Goal: Task Accomplishment & Management: Complete application form

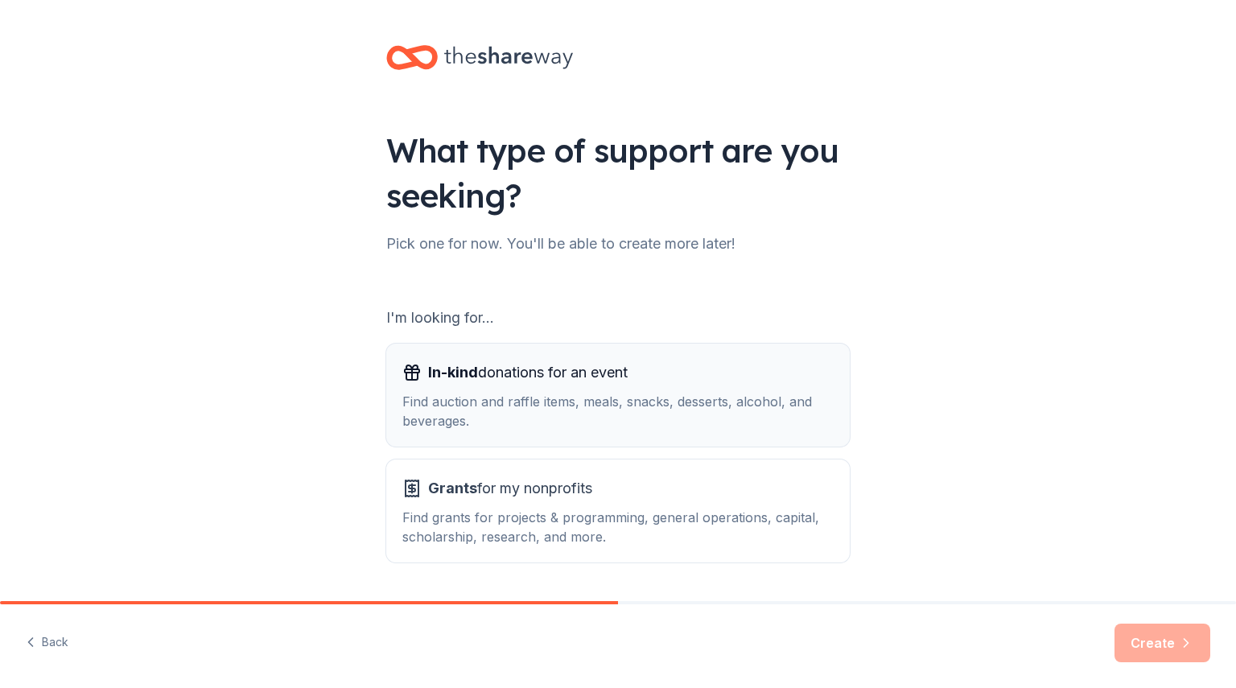
click at [577, 389] on div "In-kind donations for an event Find auction and raffle items, meals, snacks, de…" at bounding box center [617, 395] width 431 height 71
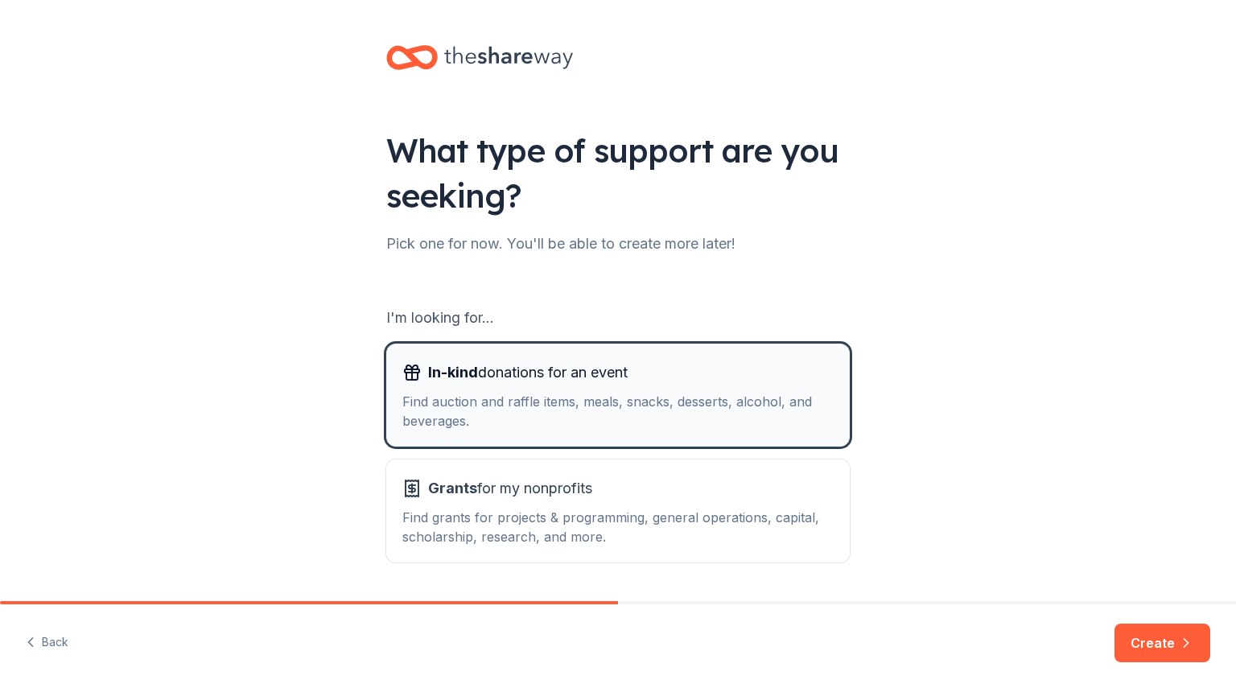
scroll to position [48, 0]
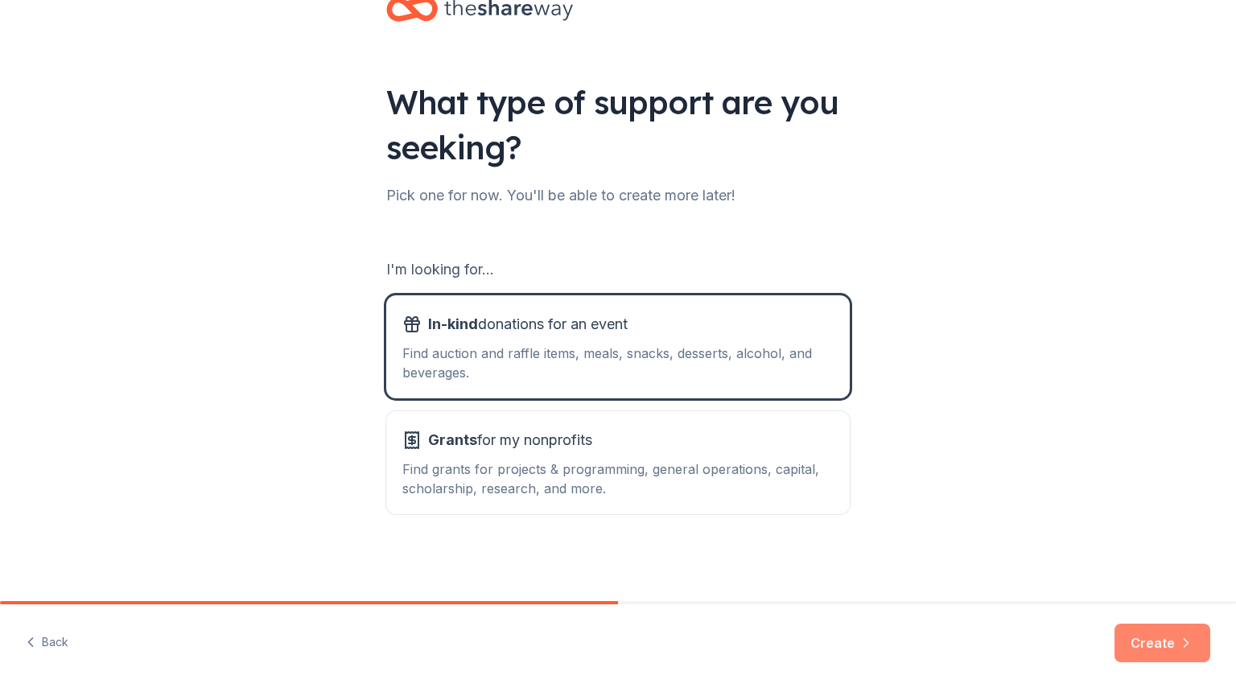
click at [1140, 645] on button "Create" at bounding box center [1163, 643] width 96 height 39
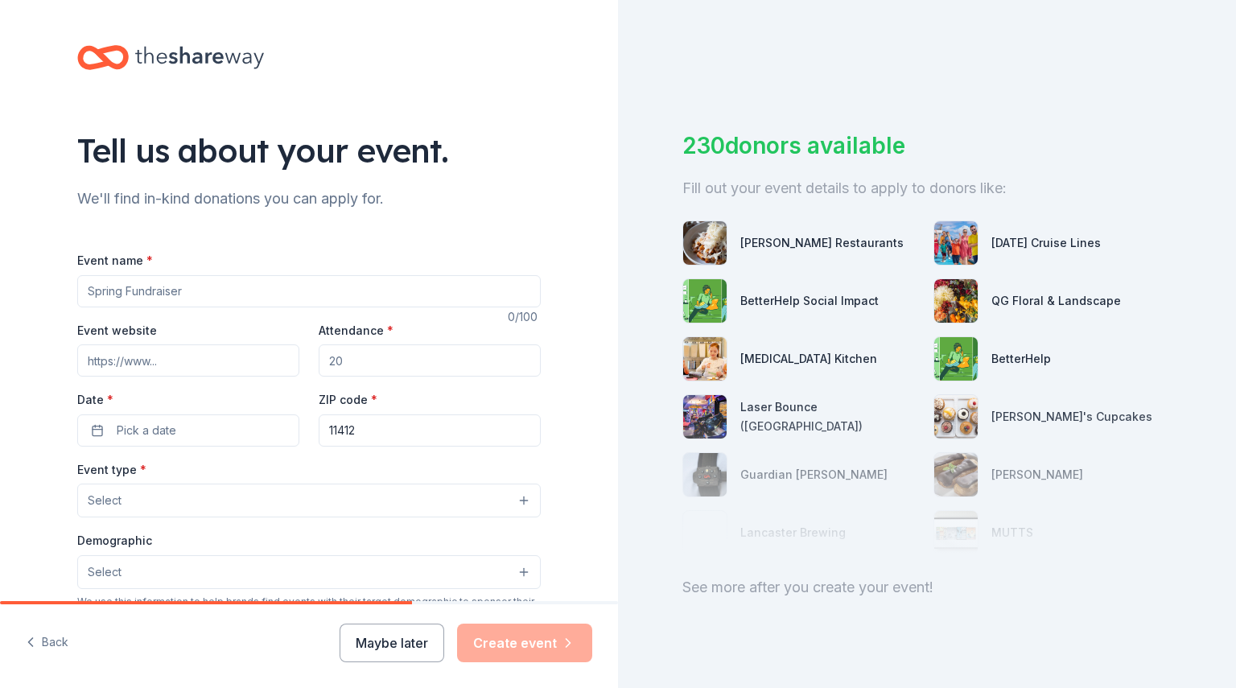
click at [138, 297] on input "Event name *" at bounding box center [309, 291] width 464 height 32
type input "A table of Hope, A meal of Love"
click at [93, 363] on input "Event website" at bounding box center [188, 360] width 222 height 32
paste input "[URL][DOMAIN_NAME]"
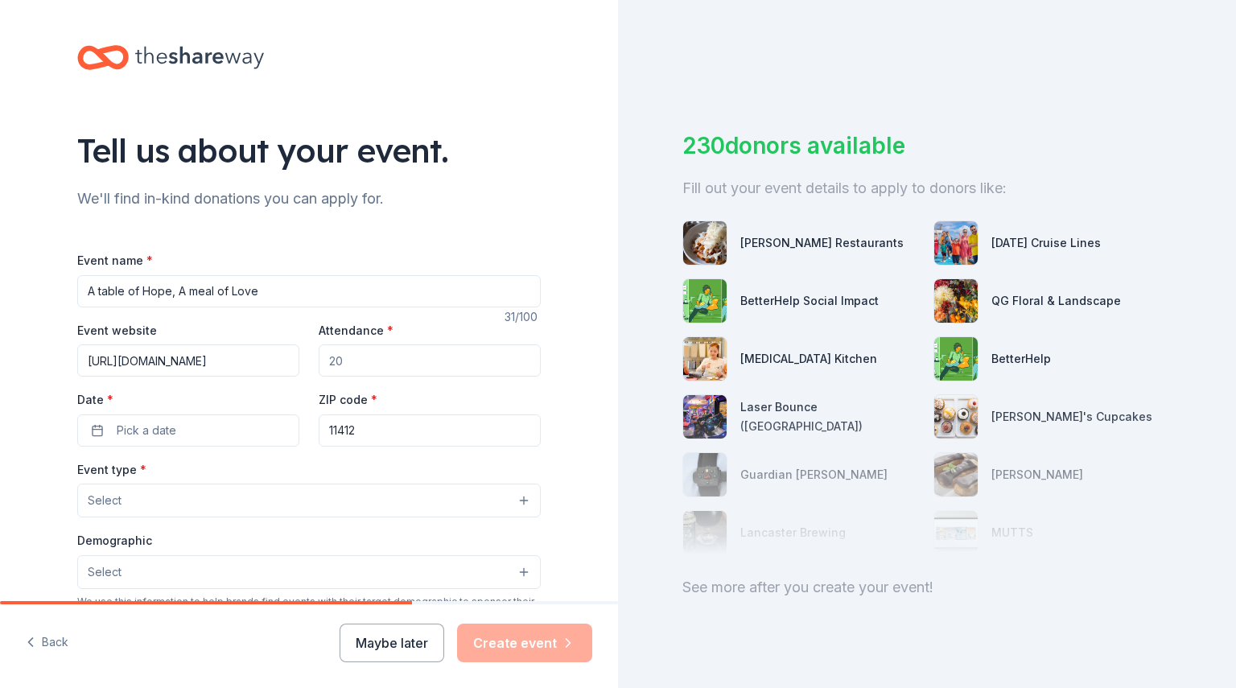
type input "[URL][DOMAIN_NAME]"
click at [379, 355] on input "Attendance *" at bounding box center [430, 360] width 222 height 32
type input "100"
click at [221, 418] on button "Pick a date" at bounding box center [188, 430] width 222 height 32
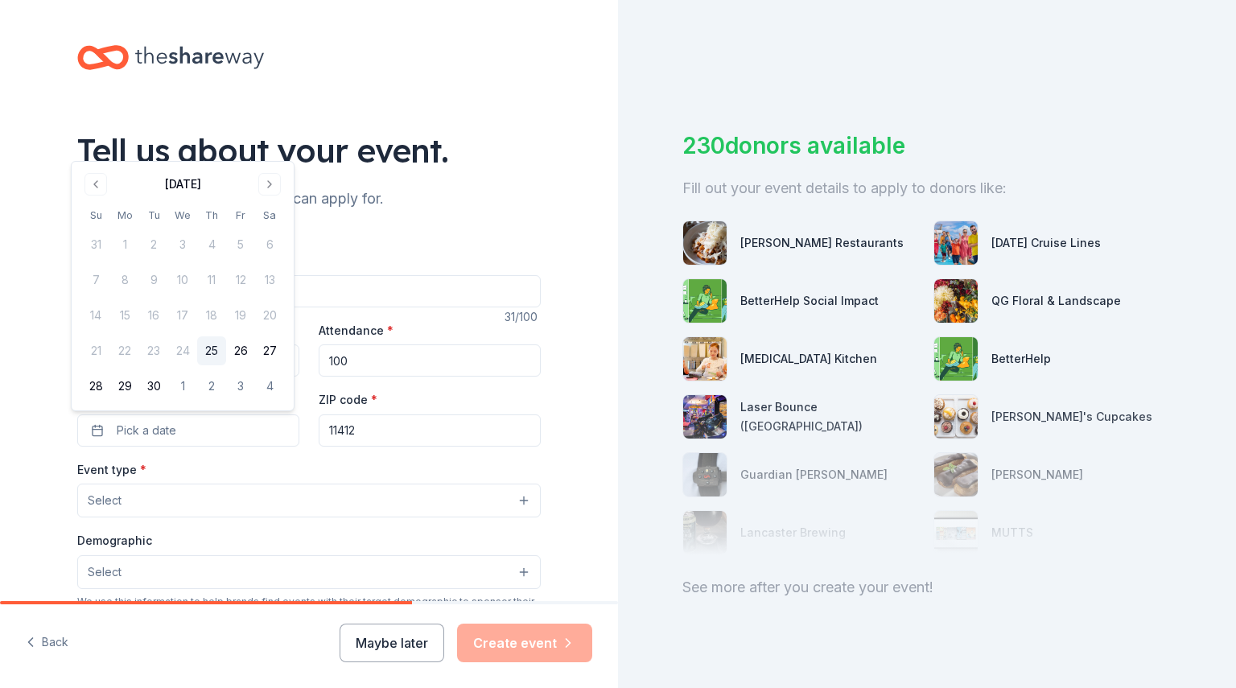
click at [126, 357] on td "22" at bounding box center [124, 350] width 29 height 29
click at [266, 182] on button "Go to next month" at bounding box center [269, 184] width 23 height 23
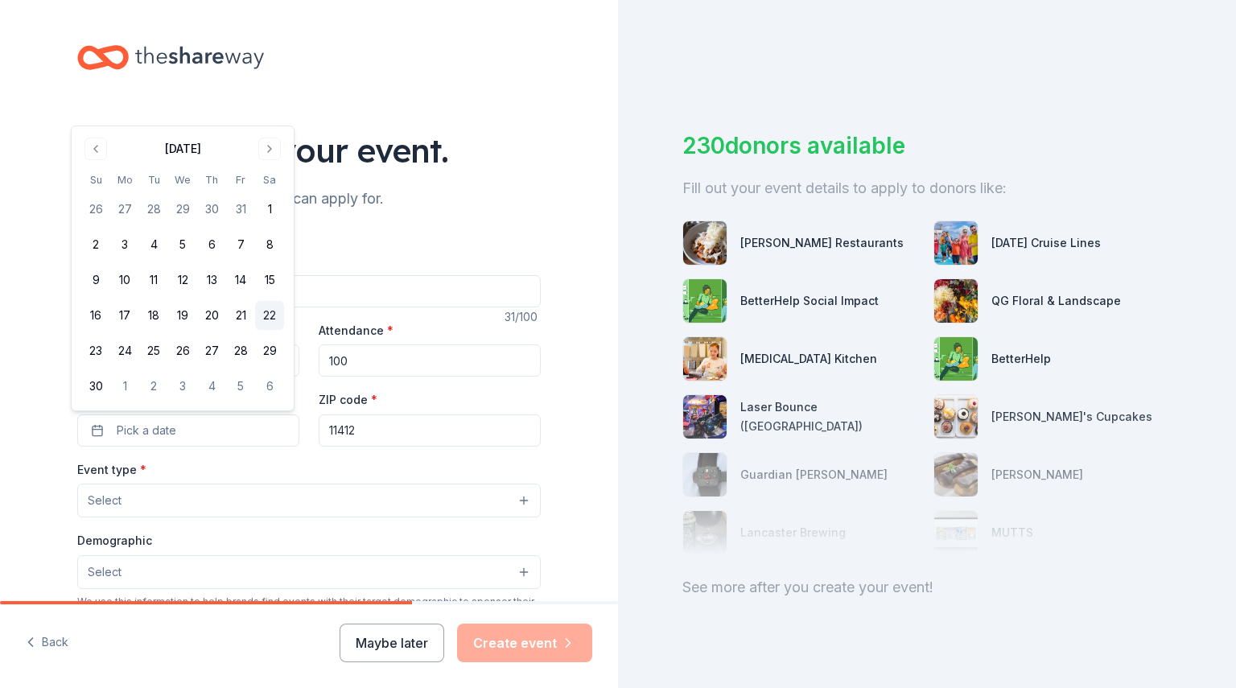
click at [272, 315] on button "22" at bounding box center [269, 315] width 29 height 29
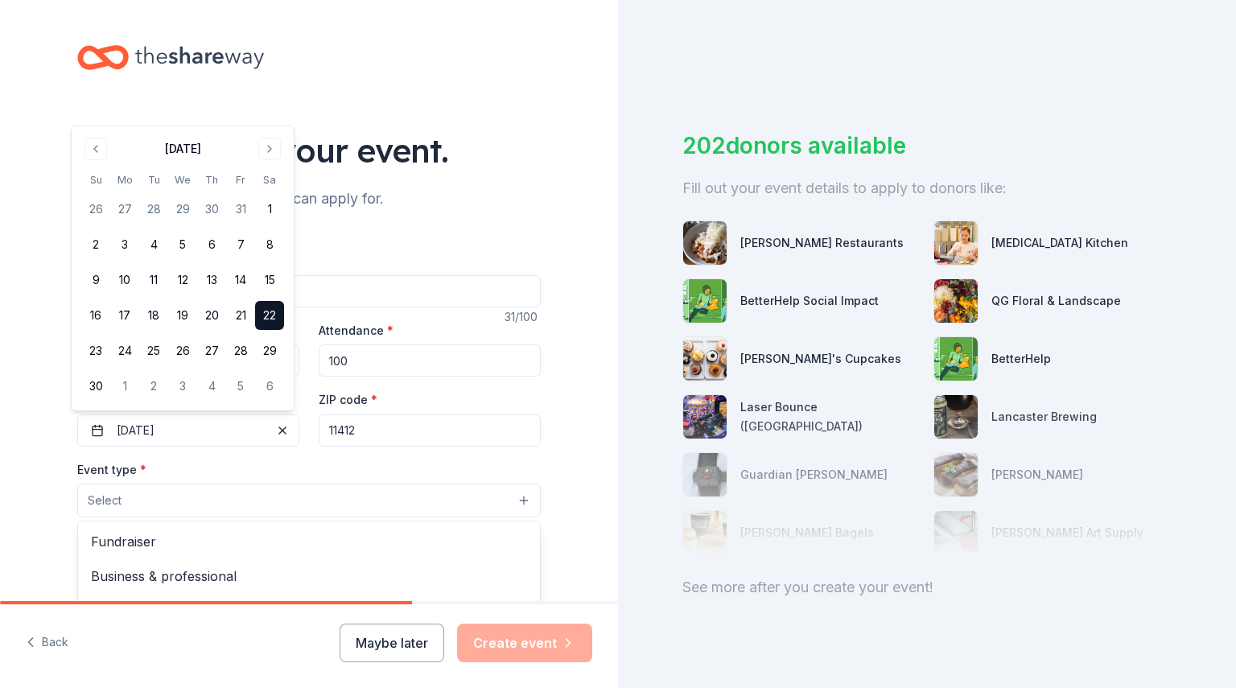
click at [211, 493] on button "Select" at bounding box center [309, 501] width 464 height 34
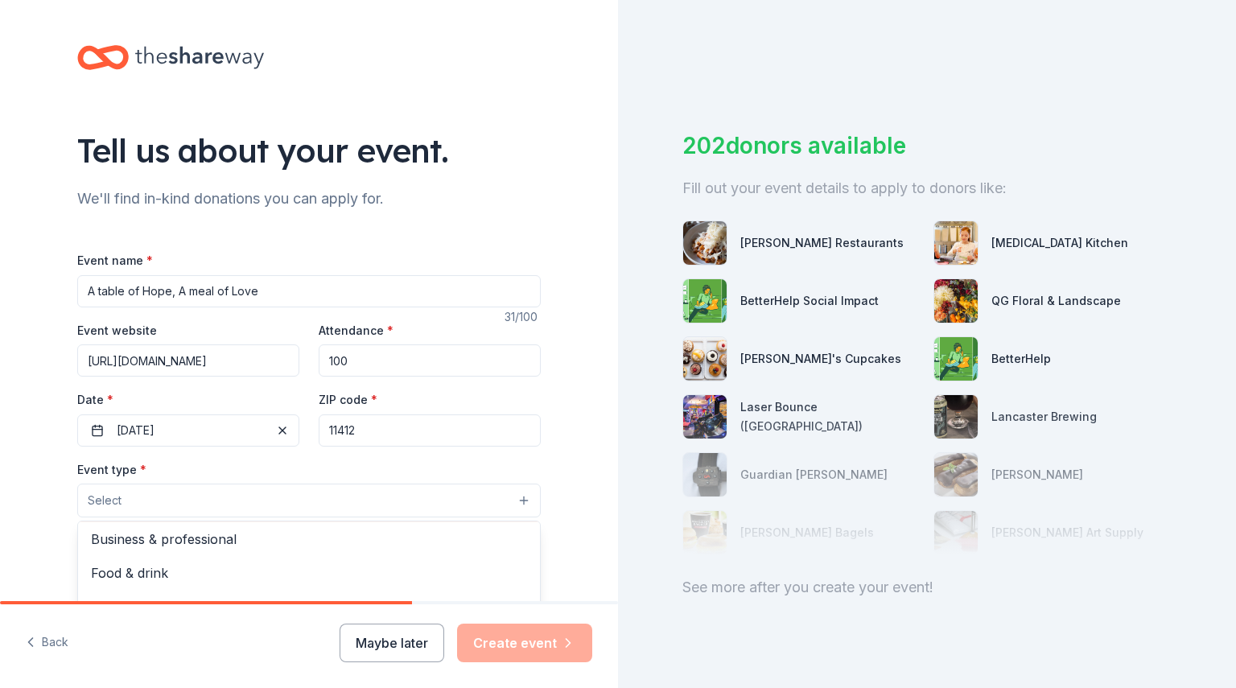
scroll to position [54, 0]
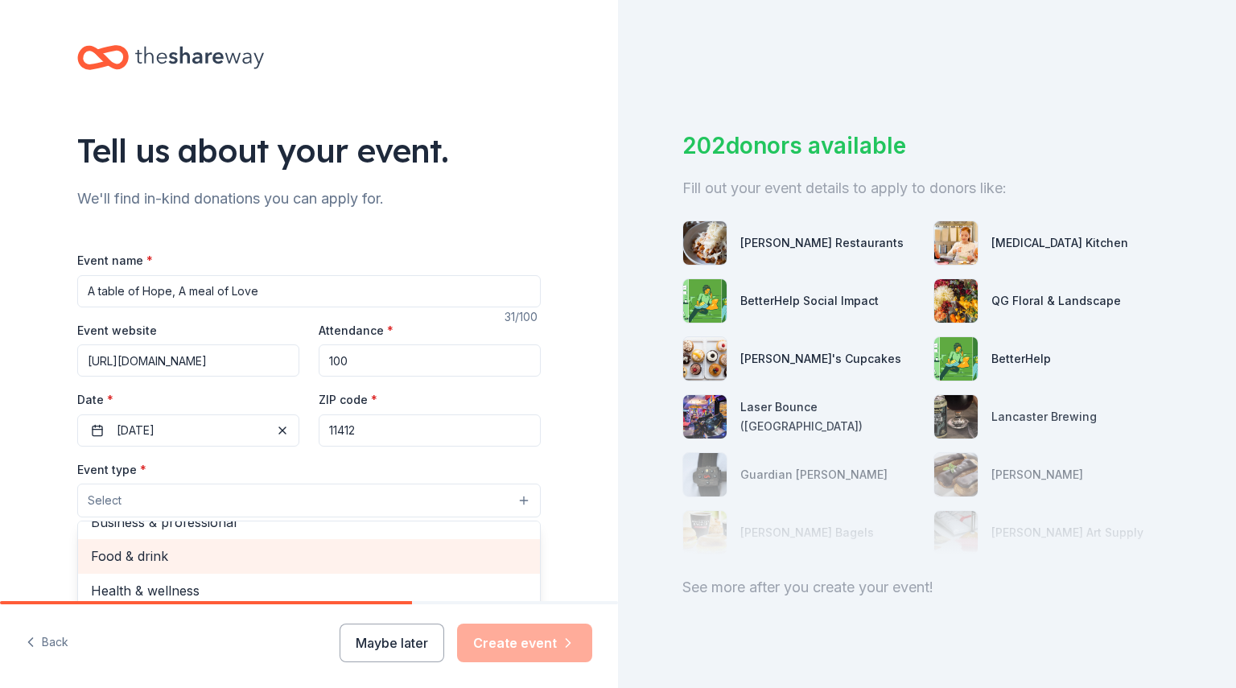
click at [217, 550] on span "Food & drink" at bounding box center [309, 556] width 436 height 21
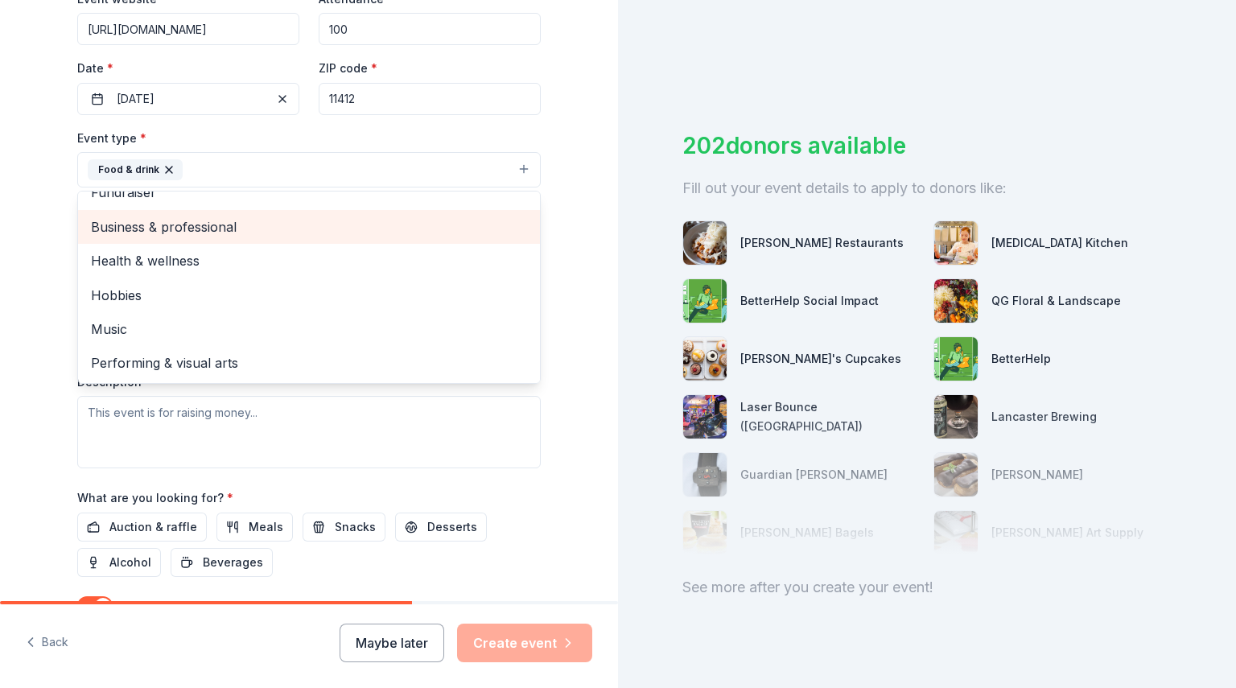
scroll to position [334, 0]
click at [529, 511] on div "Event name * A table of Hope, A meal of Love 31 /100 Event website [URL][DOMAIN…" at bounding box center [309, 288] width 464 height 745
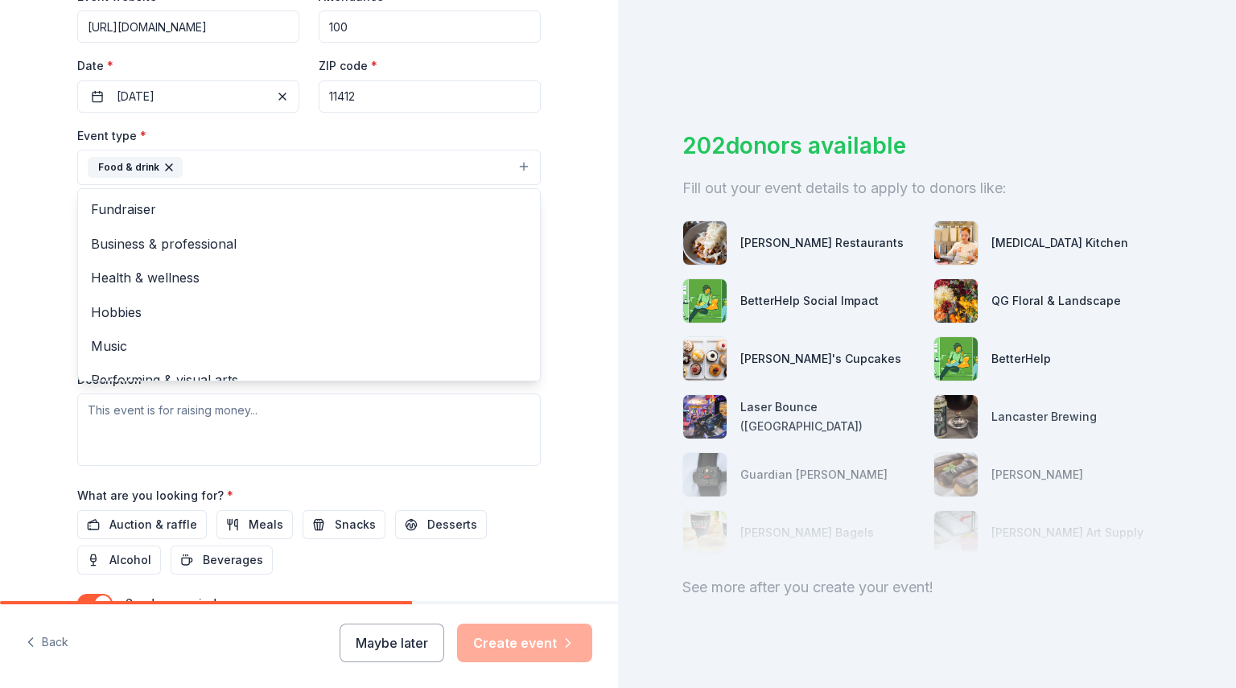
click at [508, 165] on button "Food & drink" at bounding box center [309, 167] width 464 height 35
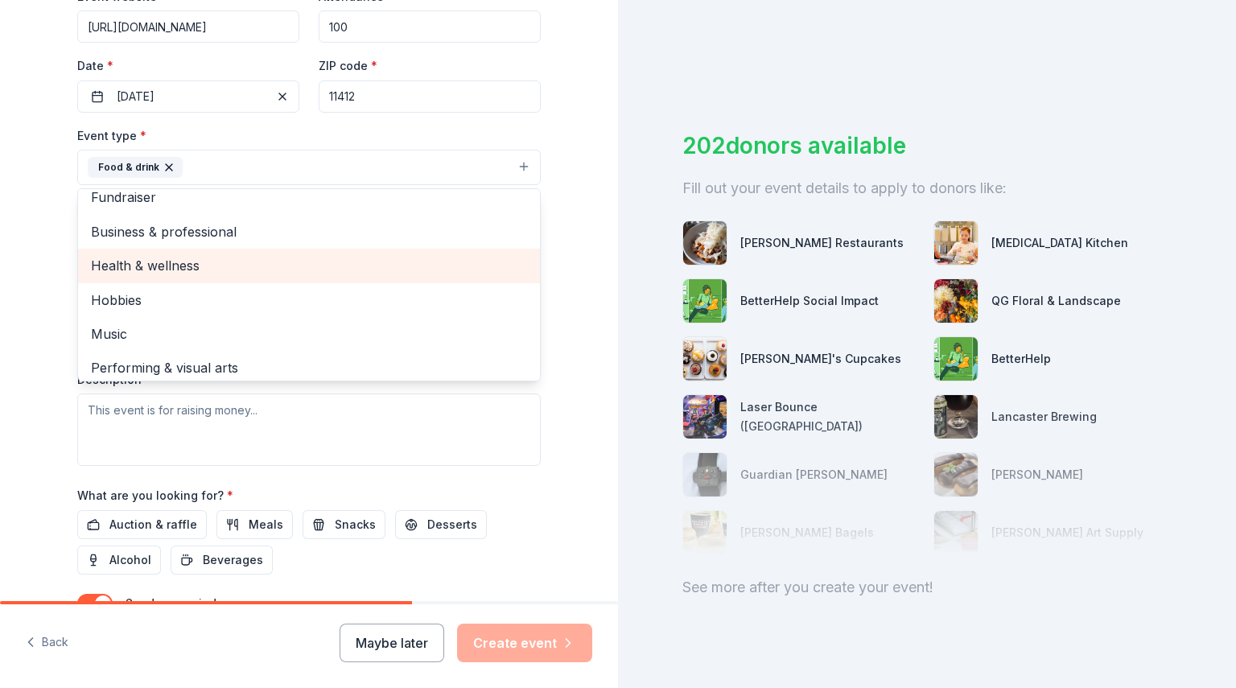
scroll to position [19, 0]
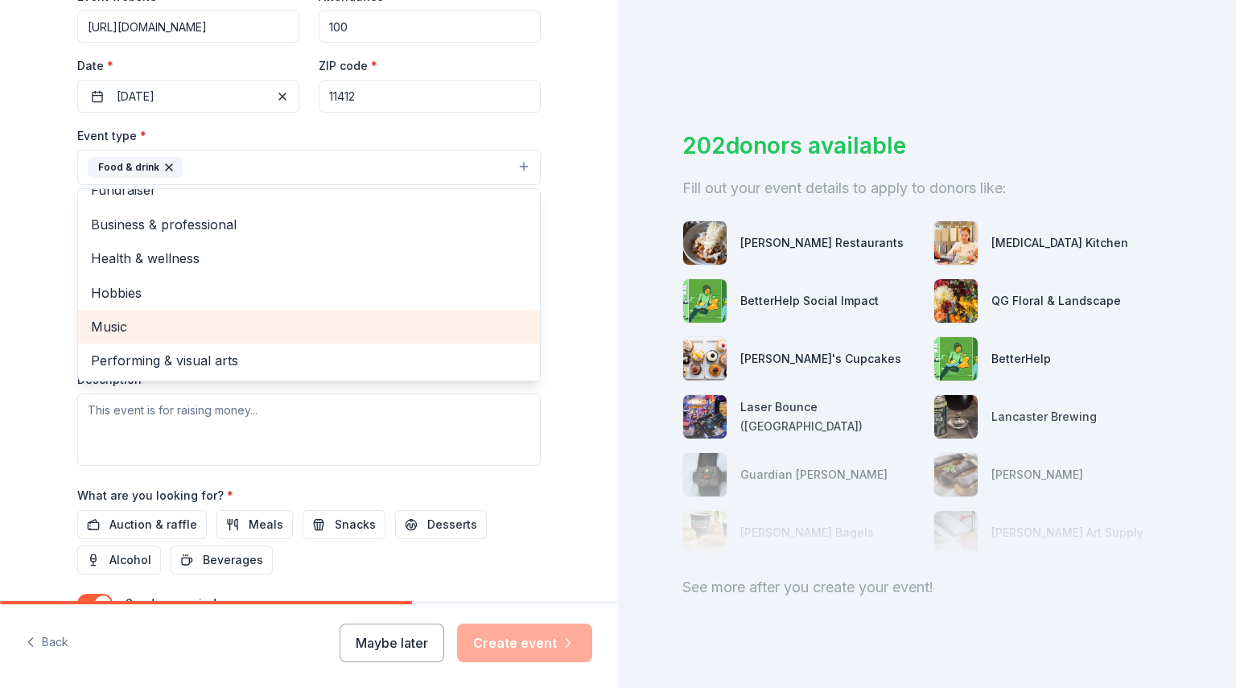
click at [182, 322] on span "Music" at bounding box center [309, 326] width 436 height 21
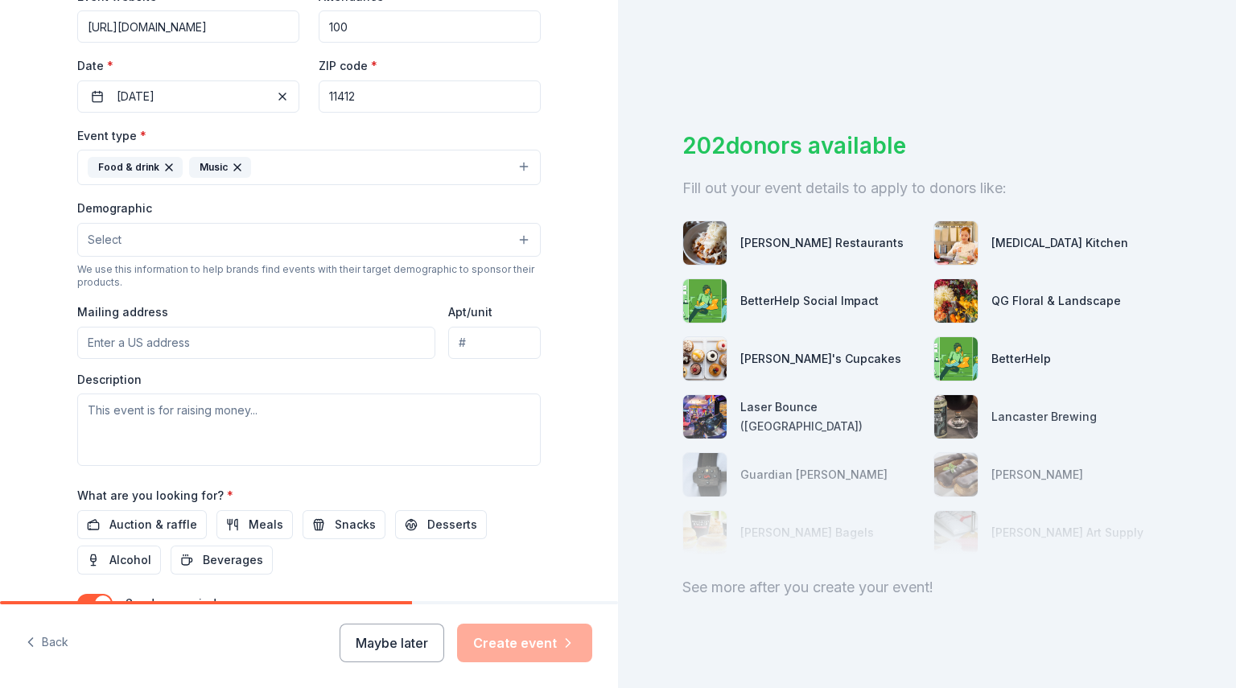
click at [517, 164] on button "Food & drink Music" at bounding box center [309, 167] width 464 height 35
click at [384, 159] on button "Food & drink Music" at bounding box center [309, 167] width 464 height 35
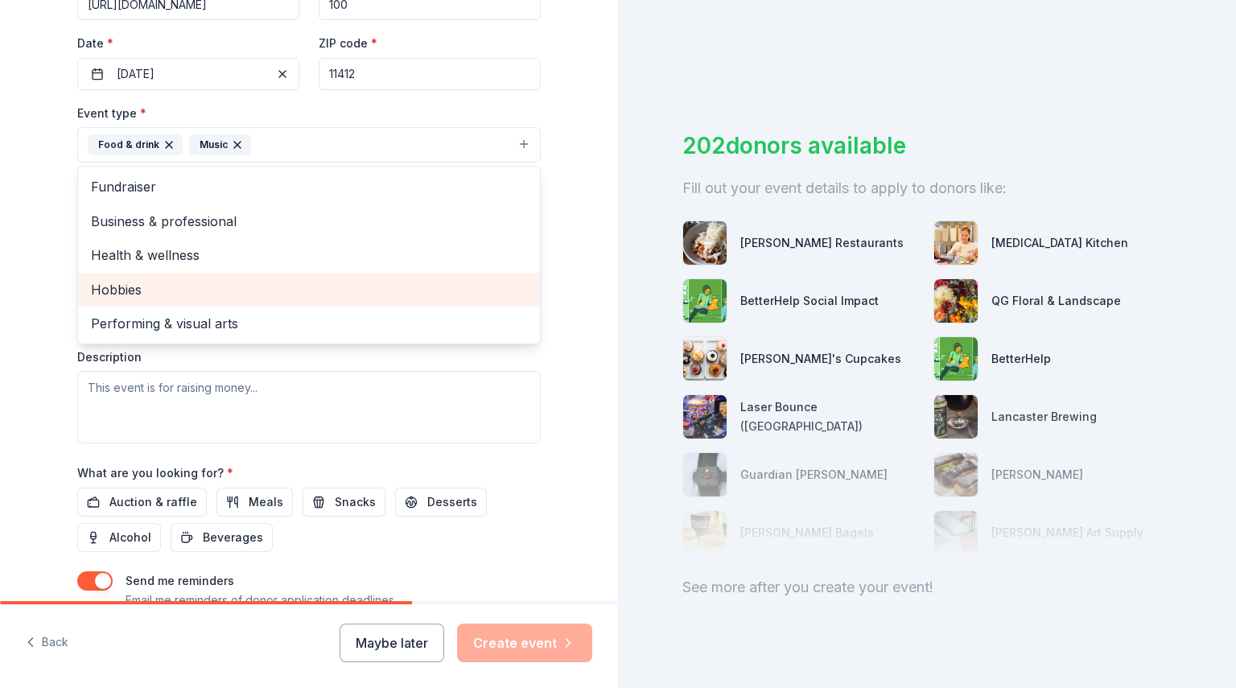
scroll to position [357, 0]
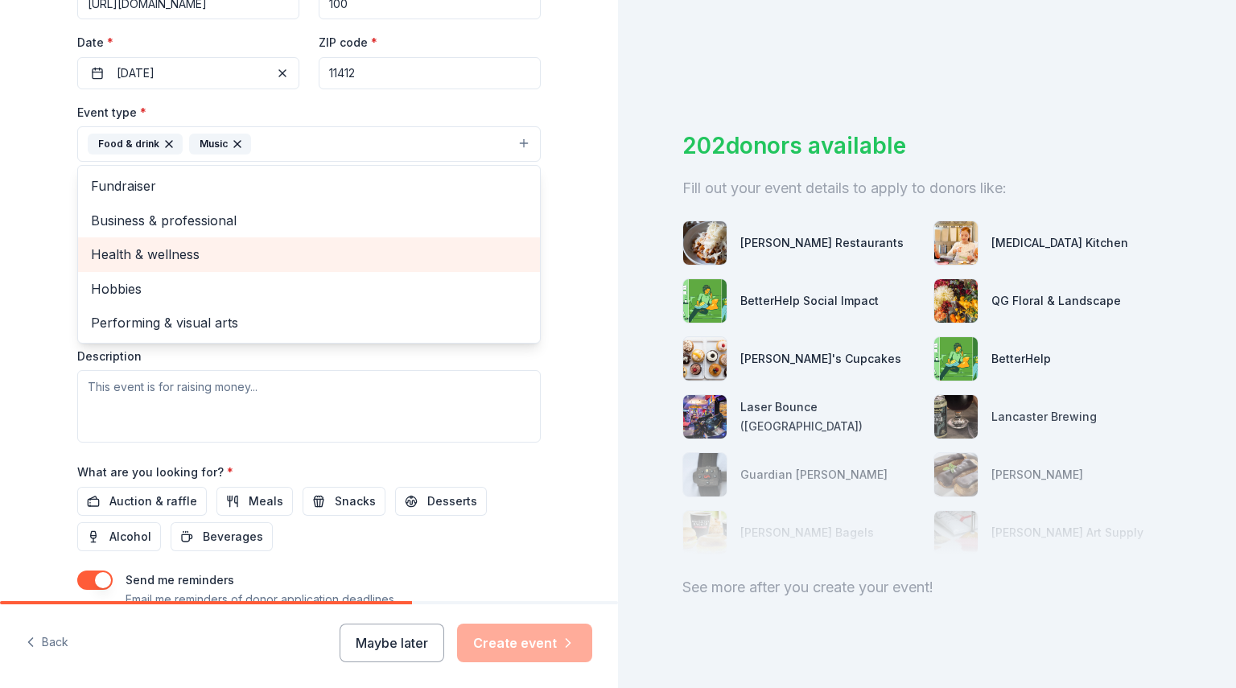
click at [180, 258] on span "Health & wellness" at bounding box center [309, 254] width 436 height 21
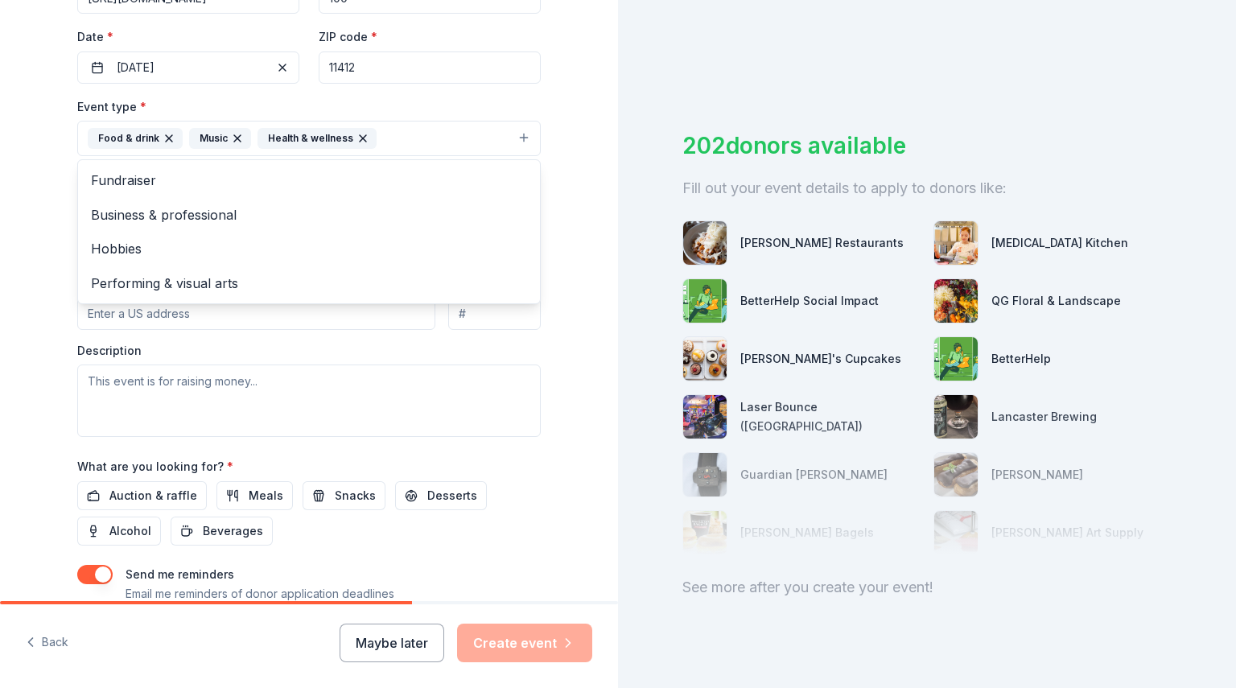
scroll to position [362, 0]
click at [531, 478] on div "Event name * A table of Hope, A meal of Love 31 /100 Event website [URL][DOMAIN…" at bounding box center [309, 260] width 464 height 745
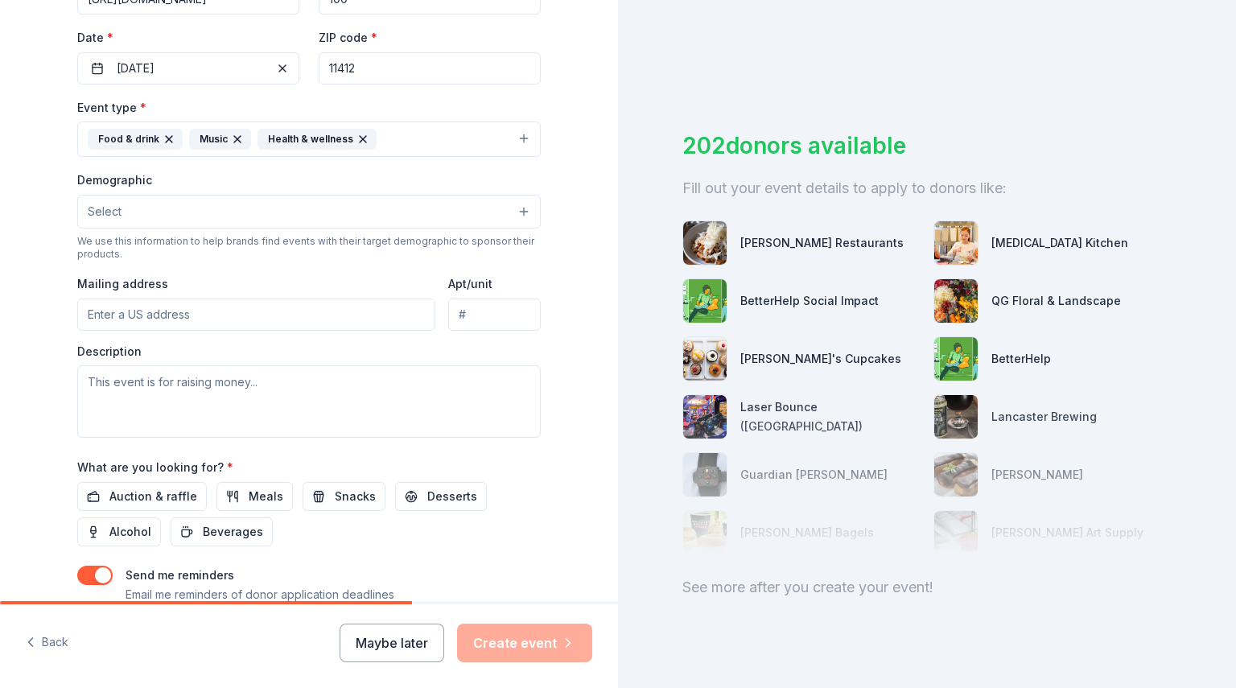
click at [138, 319] on input "Mailing address" at bounding box center [256, 315] width 358 height 32
type input "[STREET_ADDRESS]"
click at [494, 474] on div "What are you looking for? * Auction & raffle Meals Snacks Desserts Alcohol Beve…" at bounding box center [309, 501] width 464 height 89
click at [93, 381] on textarea at bounding box center [309, 401] width 464 height 72
type textarea "T"
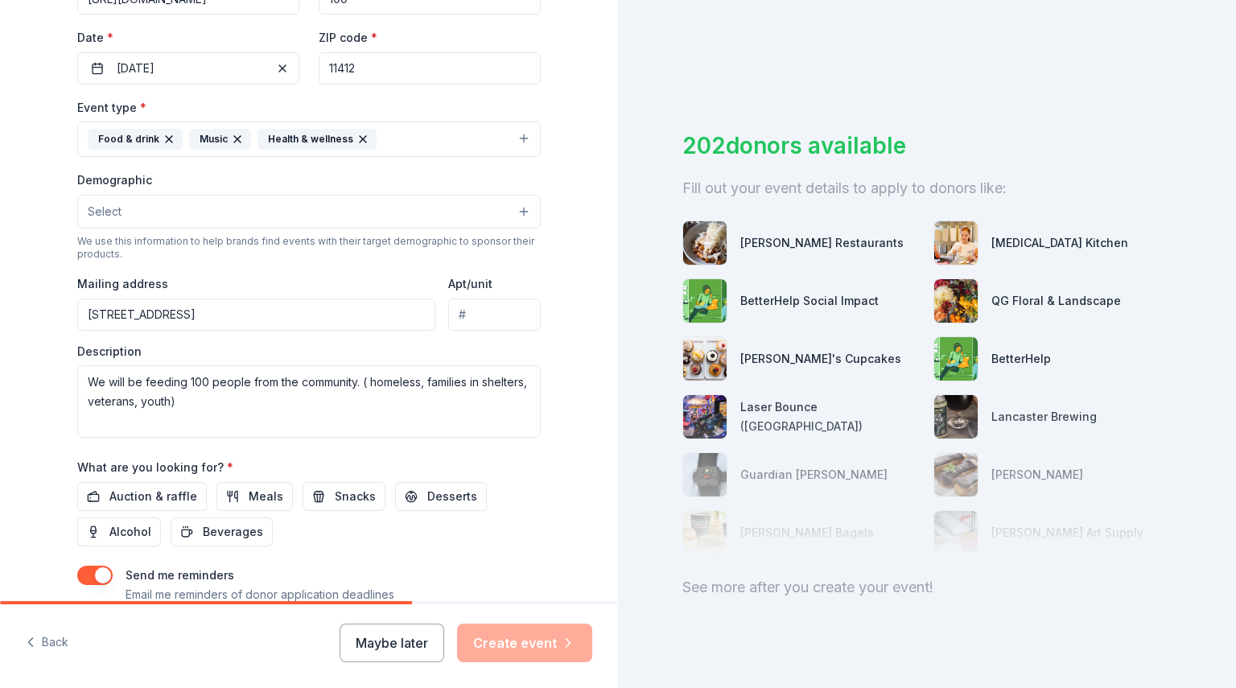
click at [357, 142] on icon "button" at bounding box center [363, 139] width 13 height 13
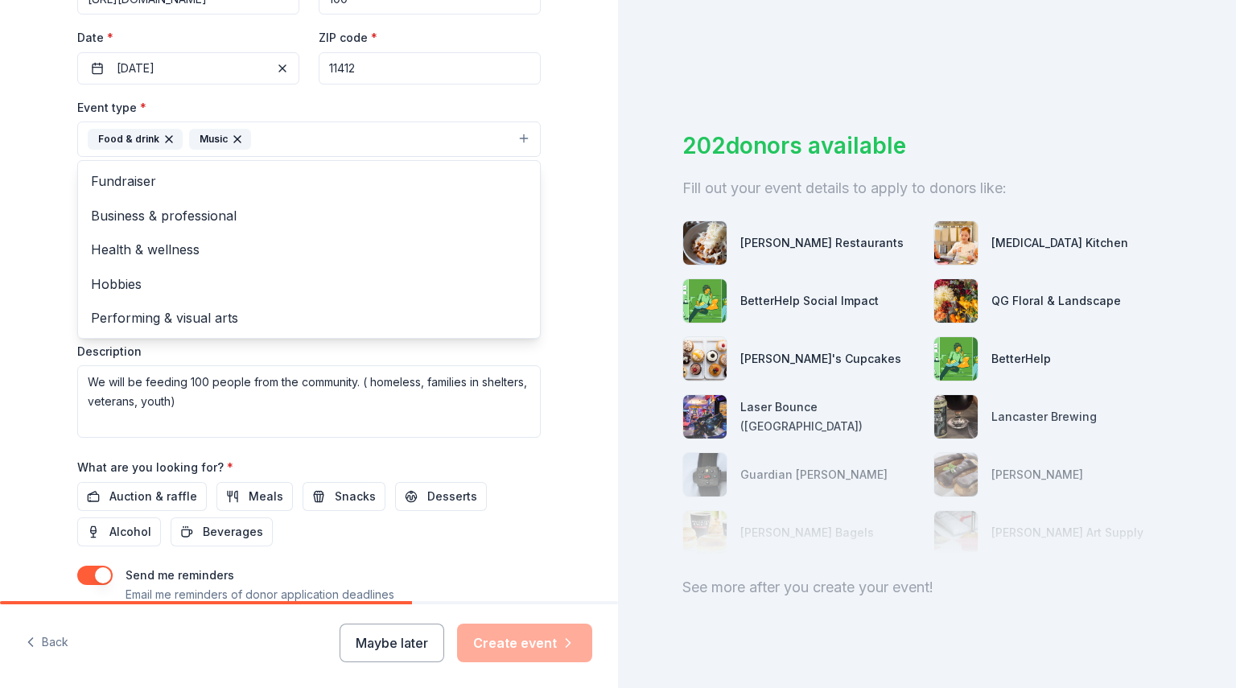
click at [187, 402] on div "Event type * Food & drink Music Fundraiser Business & professional Health & wel…" at bounding box center [309, 267] width 464 height 340
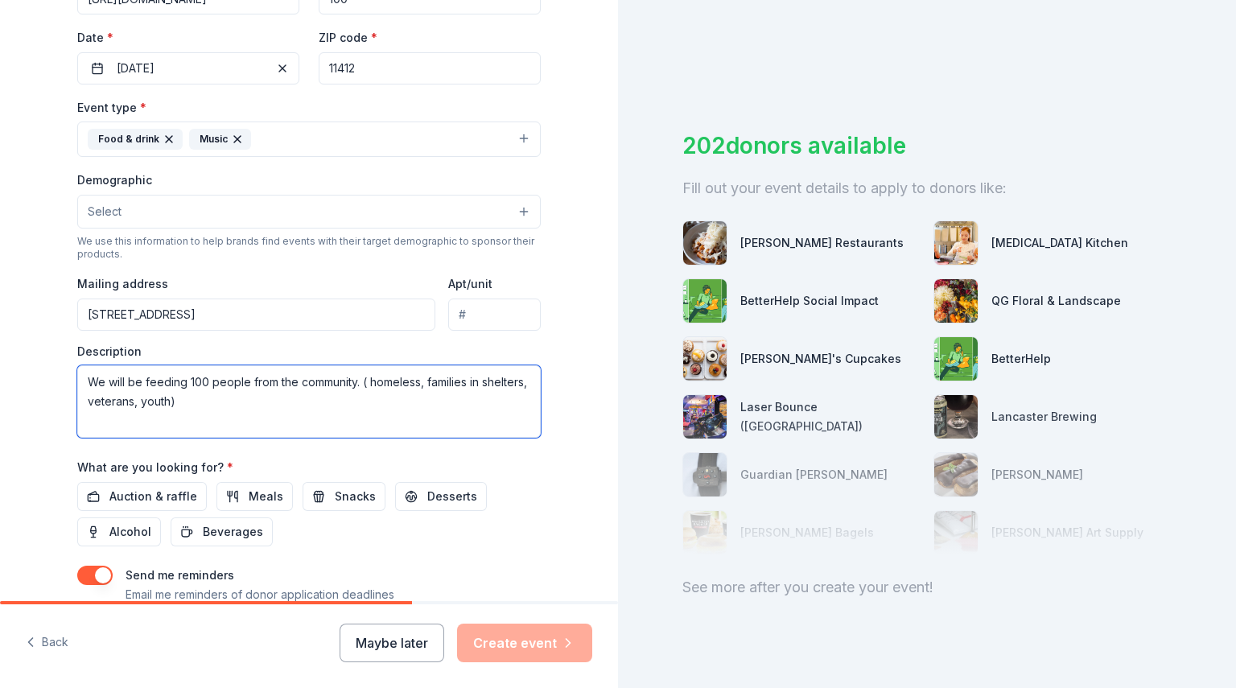
click at [196, 402] on textarea "We will be feeding 100 people from the community. ( homeless, families in shelt…" at bounding box center [309, 401] width 464 height 72
click at [353, 382] on textarea "We will be feeding 100 people from the community. ( homeless, families in shelt…" at bounding box center [309, 401] width 464 height 72
click at [159, 430] on textarea "We will be feeding 100 people from the community a [DATE] meal in a family dini…" at bounding box center [309, 401] width 464 height 72
click at [150, 422] on textarea "We will be feeding 100 people from the community a [DATE] meal in a family dini…" at bounding box center [309, 401] width 464 height 72
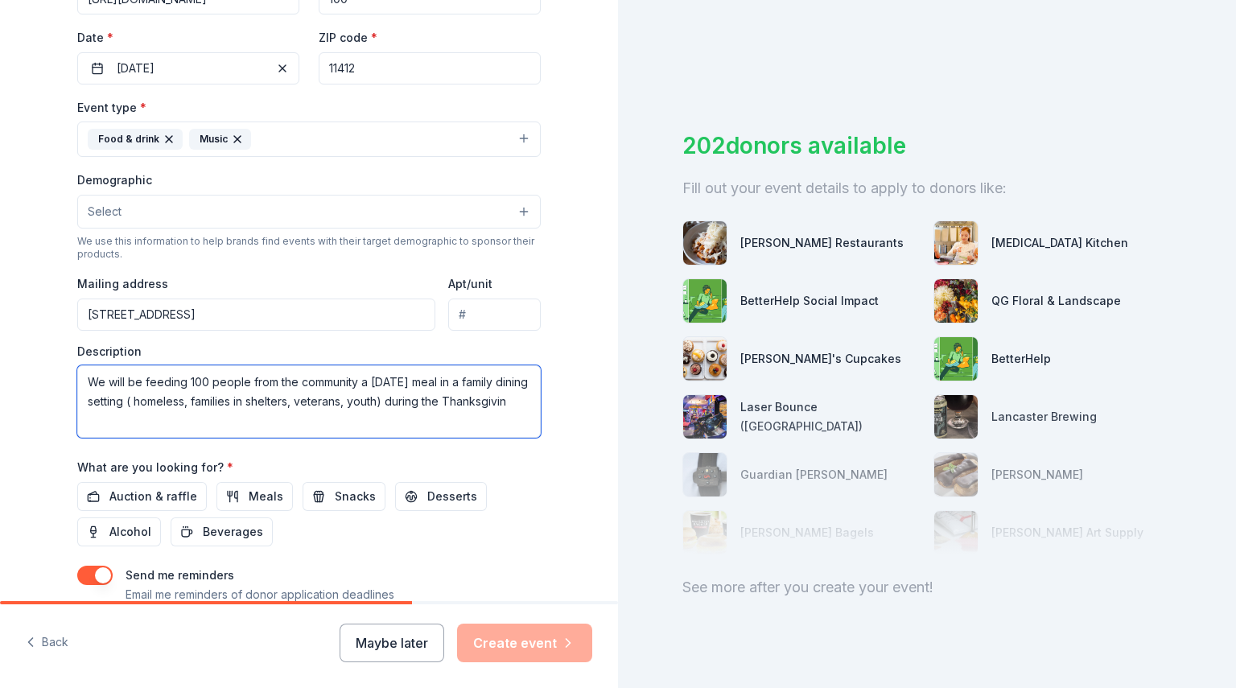
click at [150, 422] on textarea "We will be feeding 100 people from the community a [DATE] meal in a family dini…" at bounding box center [309, 401] width 464 height 72
click at [513, 401] on textarea "We will be feeding 100 people from the community a [DATE] meal in a family dini…" at bounding box center [309, 401] width 464 height 72
click at [239, 384] on textarea "We will be feeding 100 people from the community a [DATE] meal in a family dini…" at bounding box center [309, 401] width 464 height 72
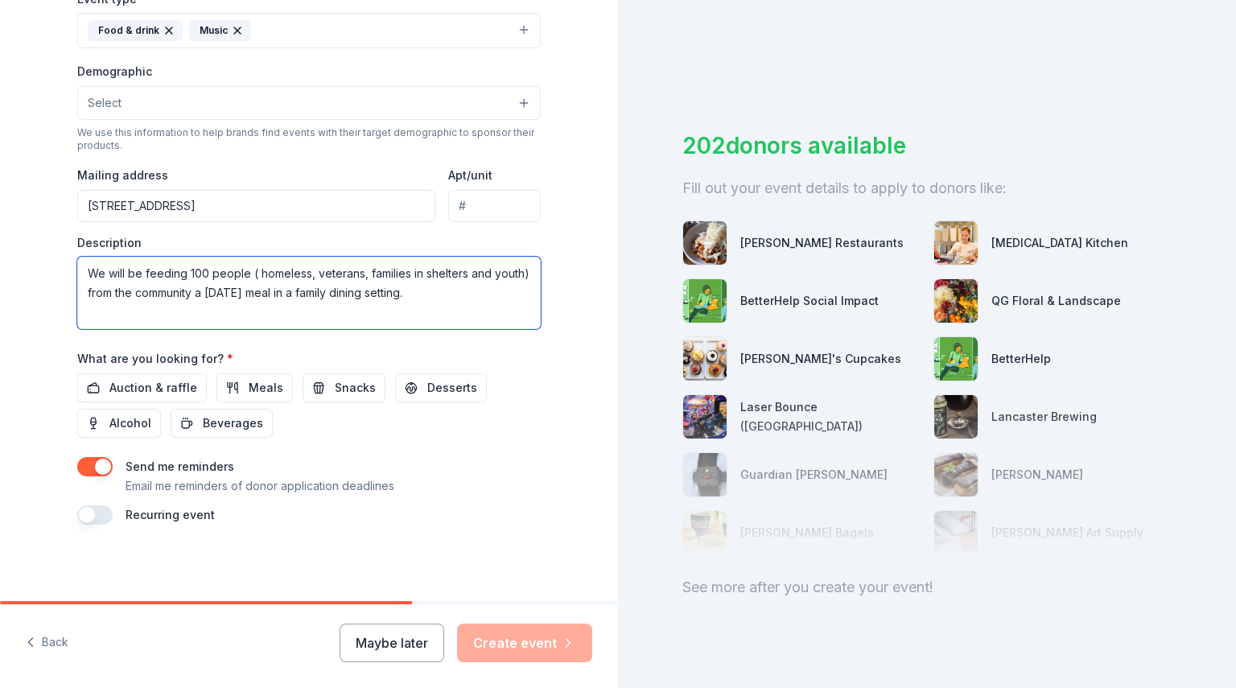
scroll to position [472, 0]
type textarea "We will be feeding 100 people ( homeless, veterans, families in shelters and yo…"
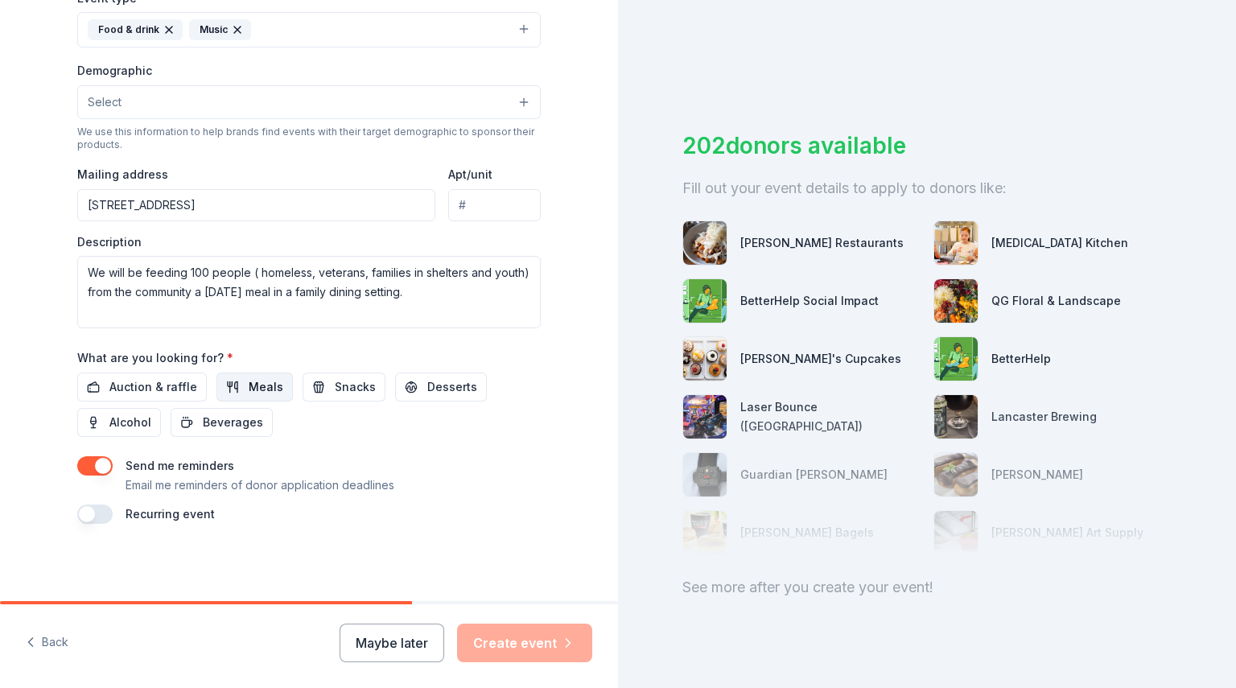
click at [237, 380] on button "Meals" at bounding box center [254, 387] width 76 height 29
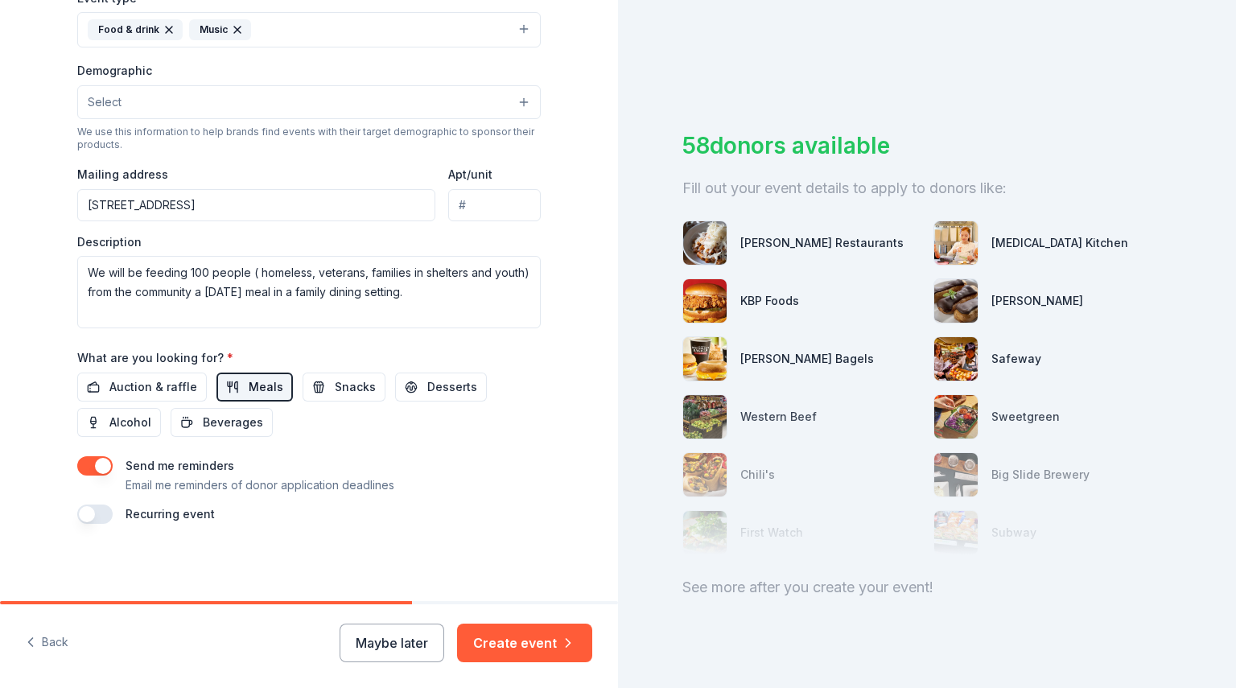
click at [251, 385] on span "Meals" at bounding box center [266, 386] width 35 height 19
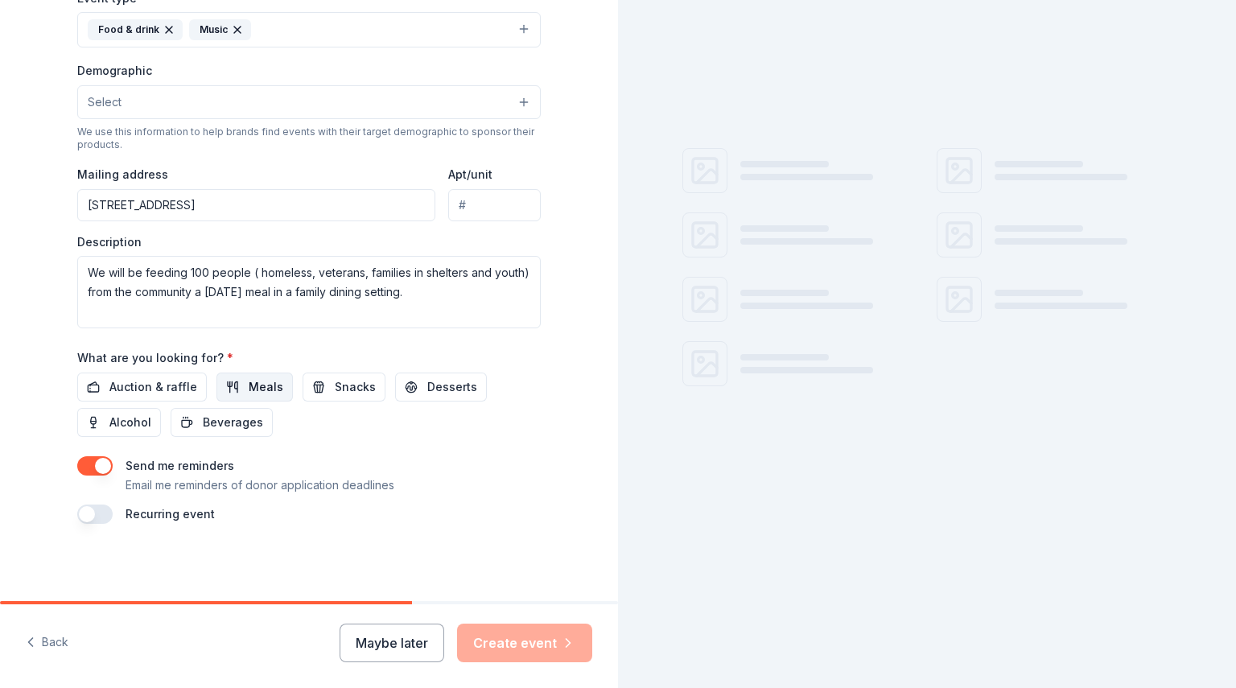
click at [251, 385] on span "Meals" at bounding box center [266, 386] width 35 height 19
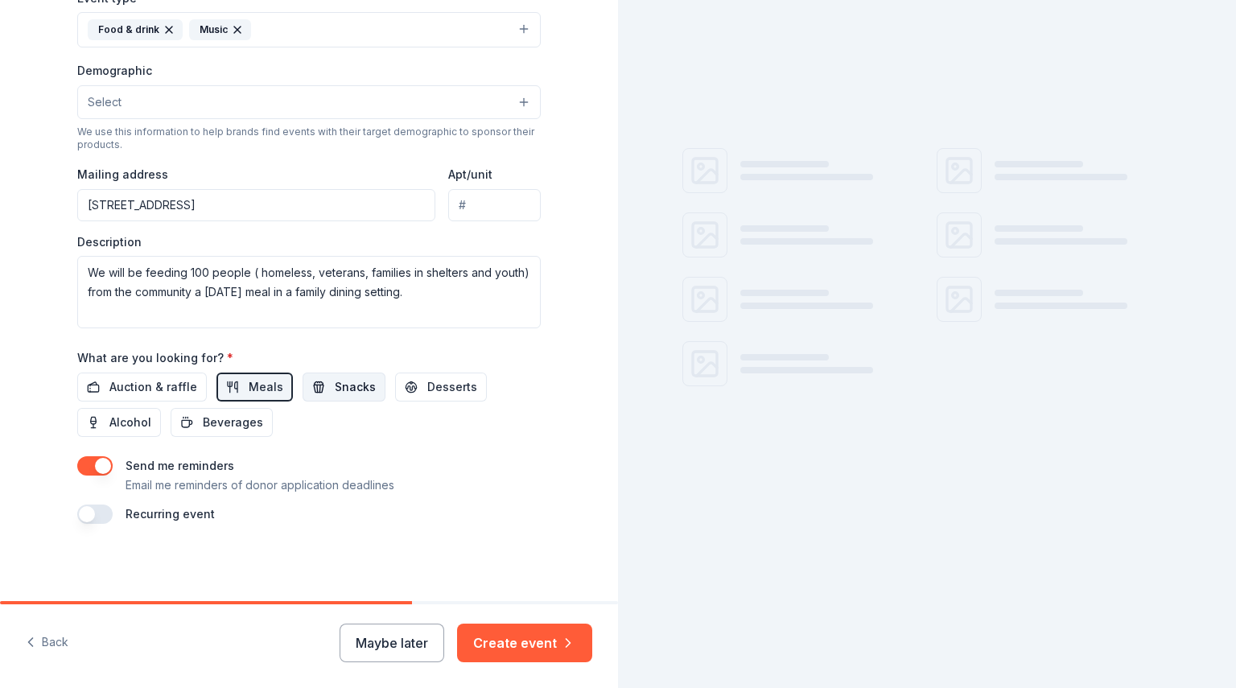
click at [311, 378] on button "Snacks" at bounding box center [344, 387] width 83 height 29
click at [427, 385] on span "Desserts" at bounding box center [452, 386] width 50 height 19
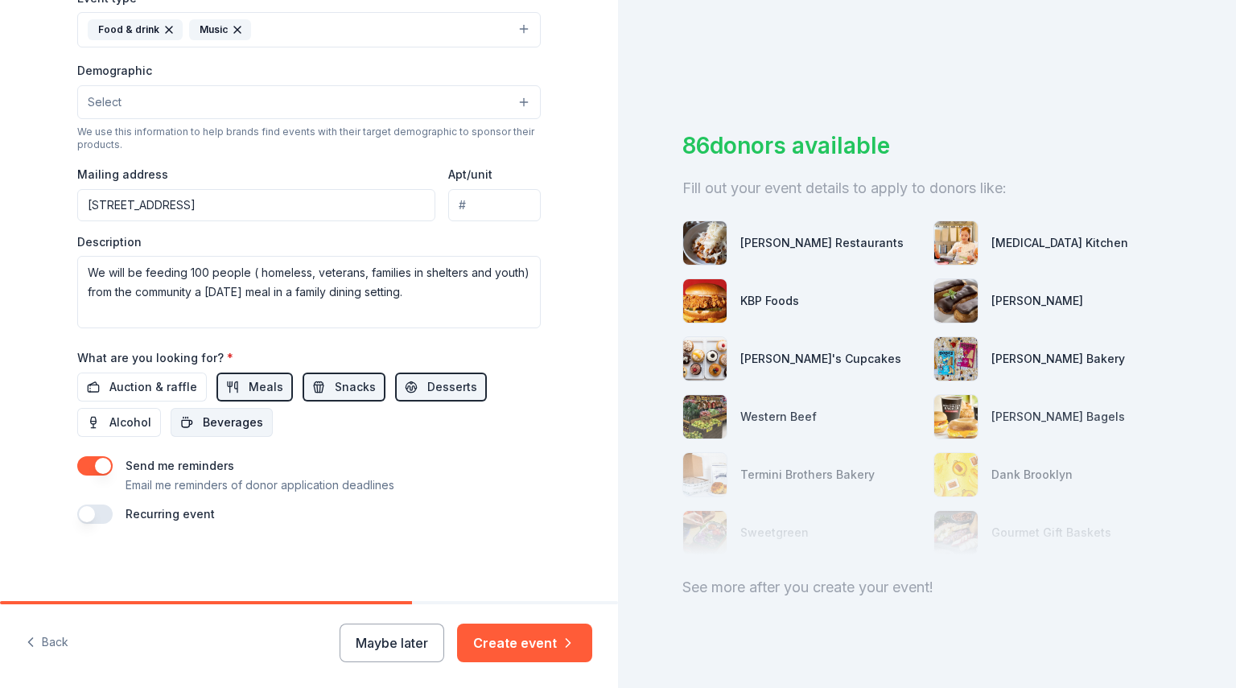
click at [222, 421] on span "Beverages" at bounding box center [233, 422] width 60 height 19
click at [83, 517] on button "button" at bounding box center [94, 514] width 35 height 19
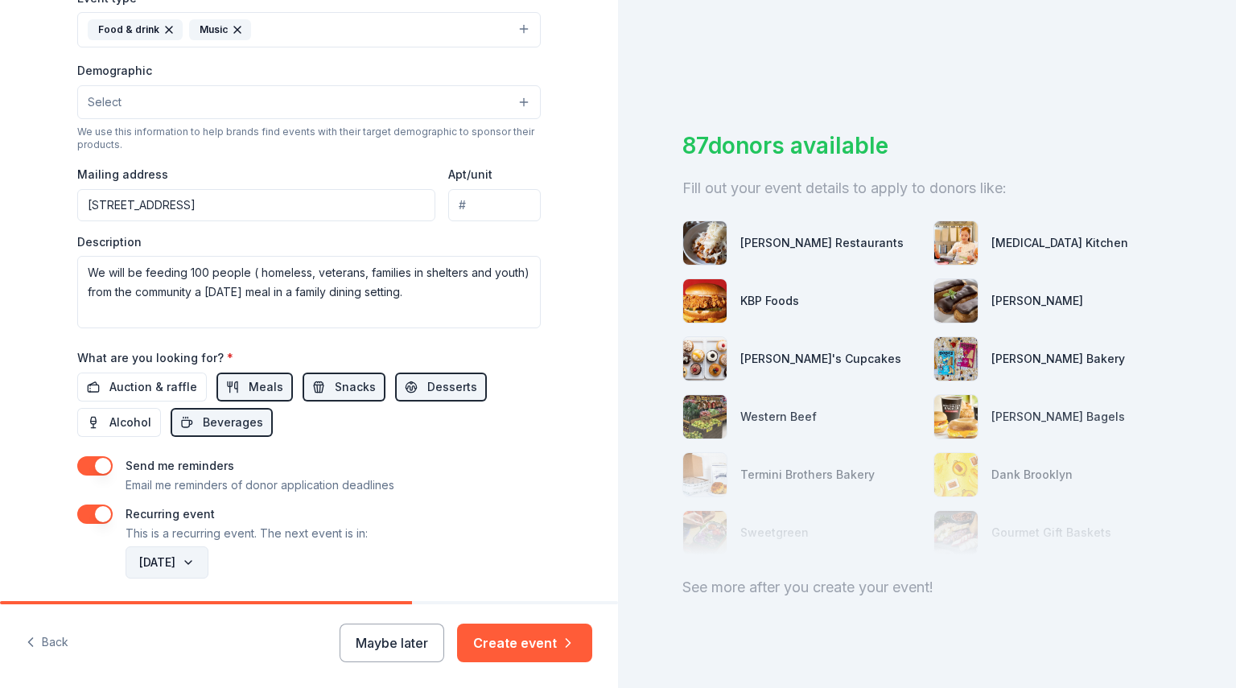
scroll to position [530, 0]
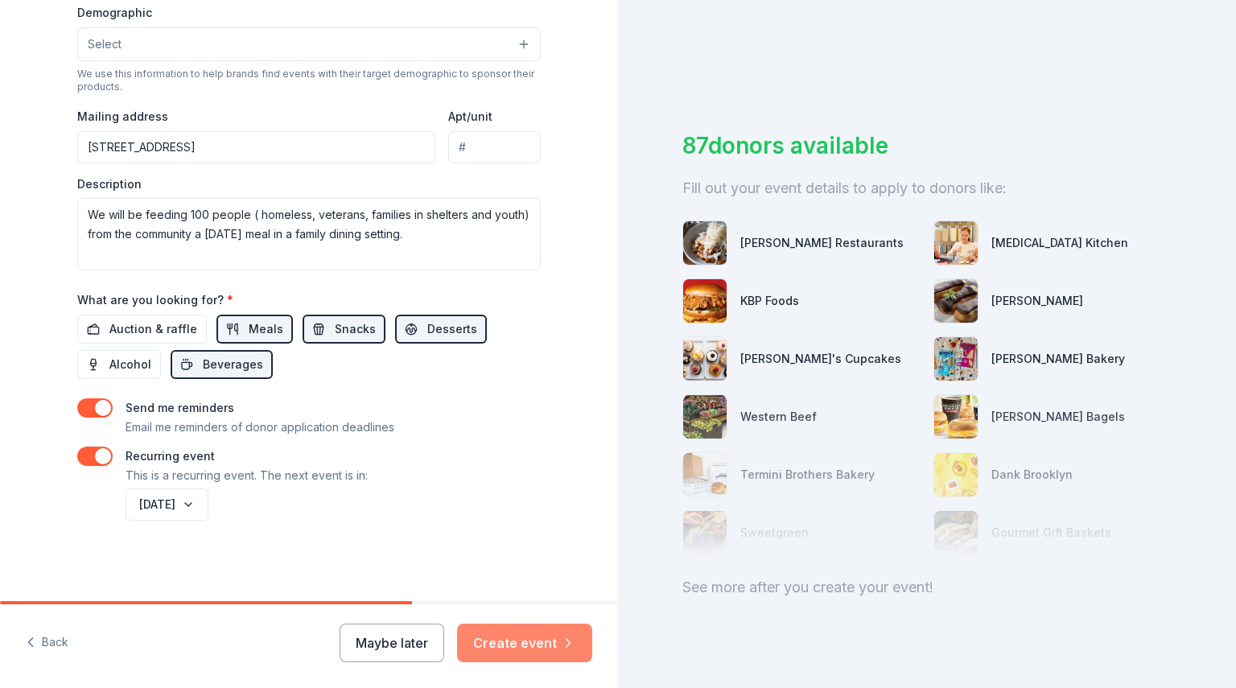
click at [530, 643] on button "Create event" at bounding box center [524, 643] width 135 height 39
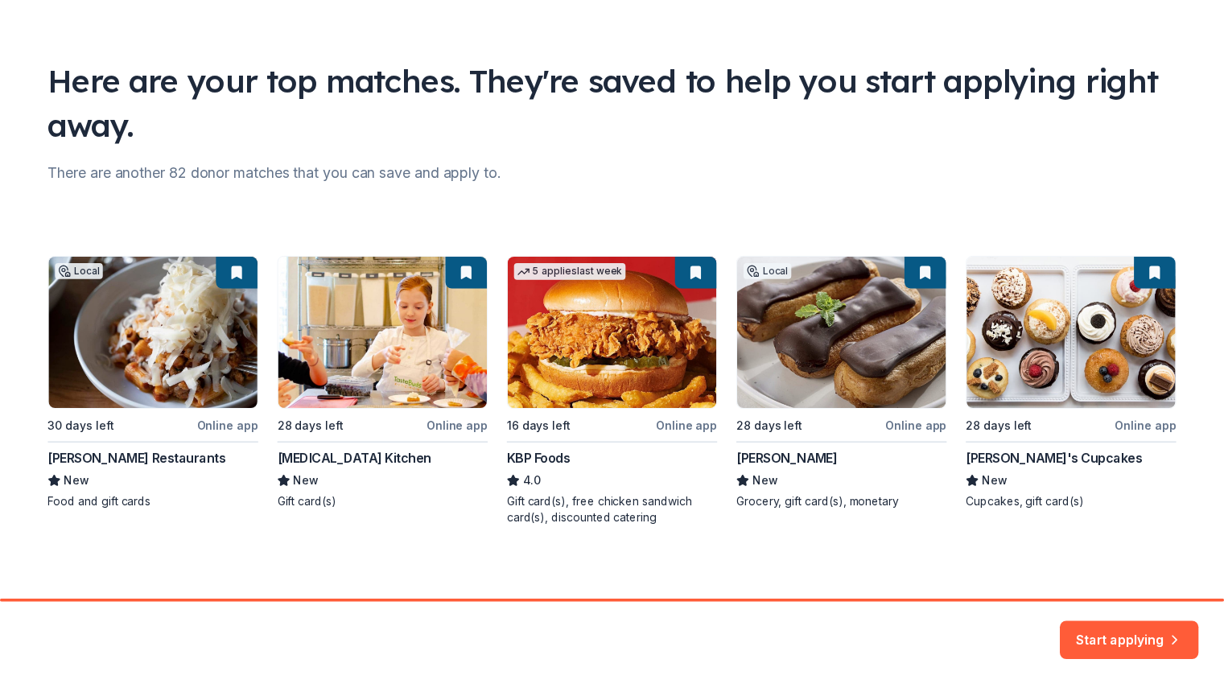
scroll to position [76, 0]
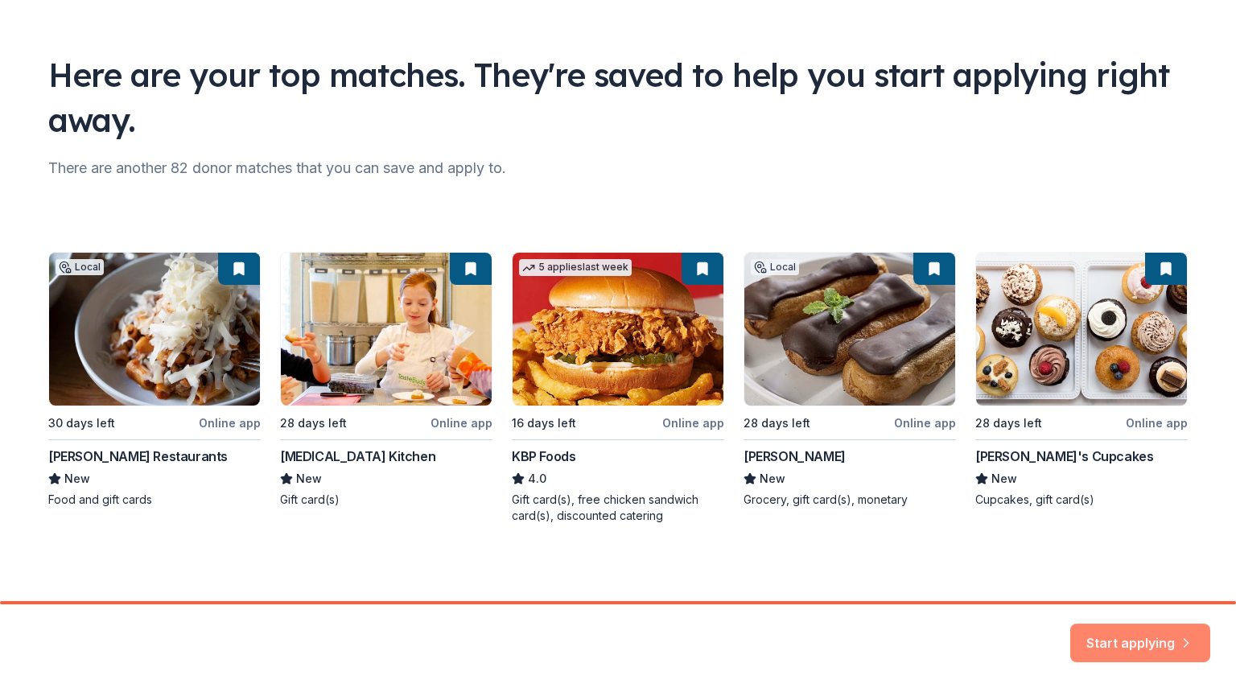
click at [1143, 645] on button "Start applying" at bounding box center [1140, 633] width 140 height 39
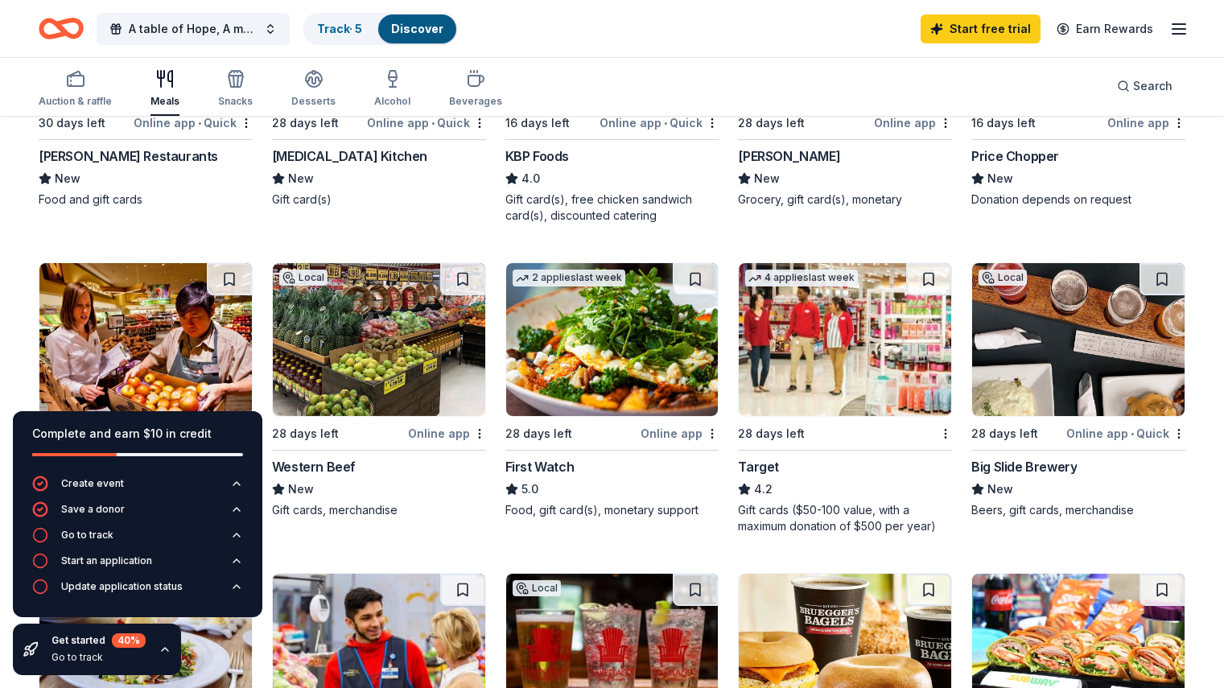
scroll to position [348, 0]
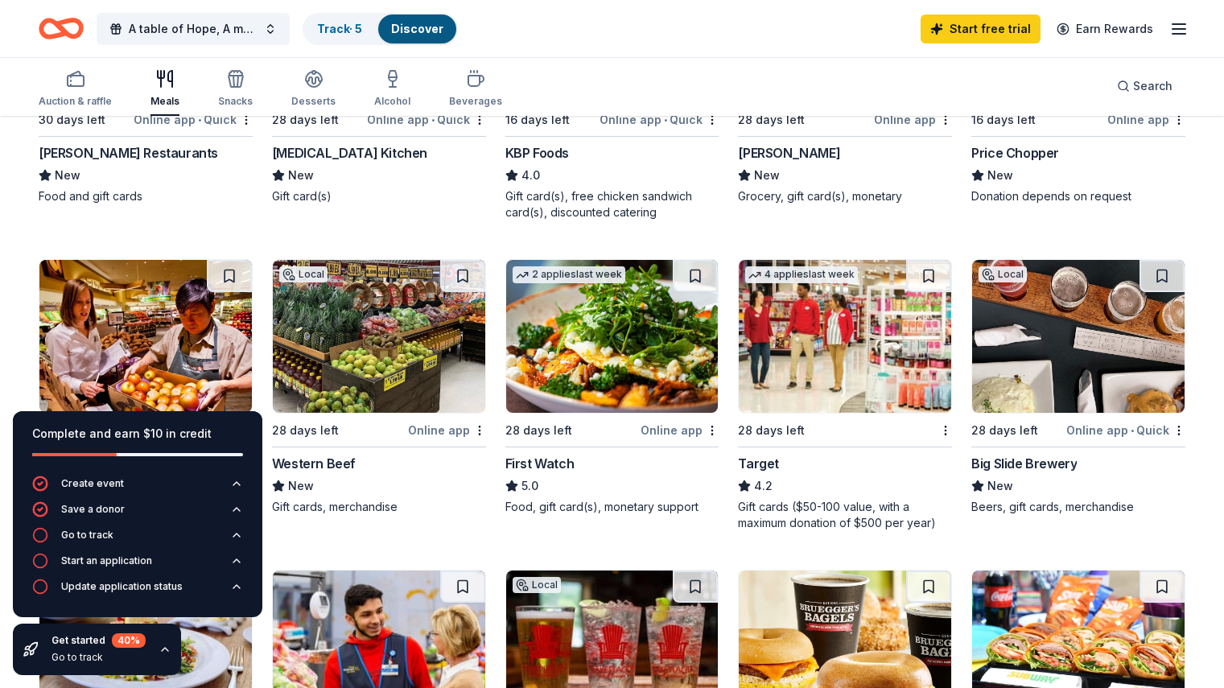
click at [807, 385] on img at bounding box center [845, 336] width 212 height 153
click at [374, 393] on img at bounding box center [379, 336] width 212 height 153
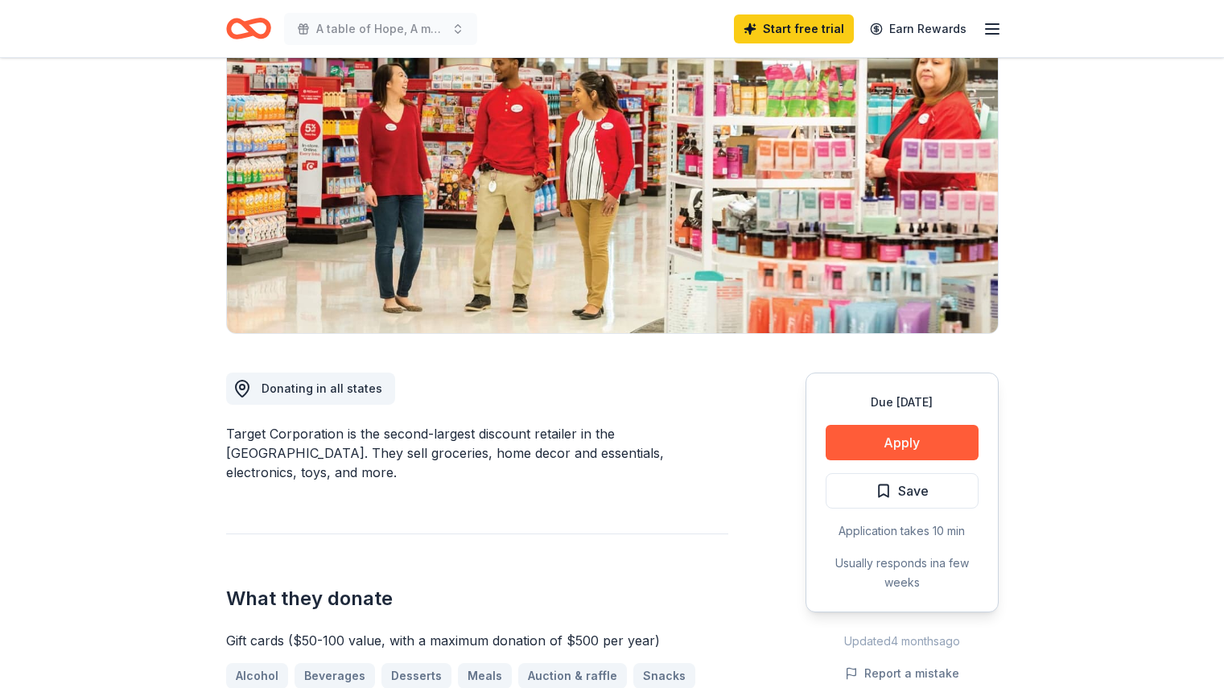
scroll to position [156, 0]
click at [924, 441] on button "Apply" at bounding box center [902, 441] width 153 height 35
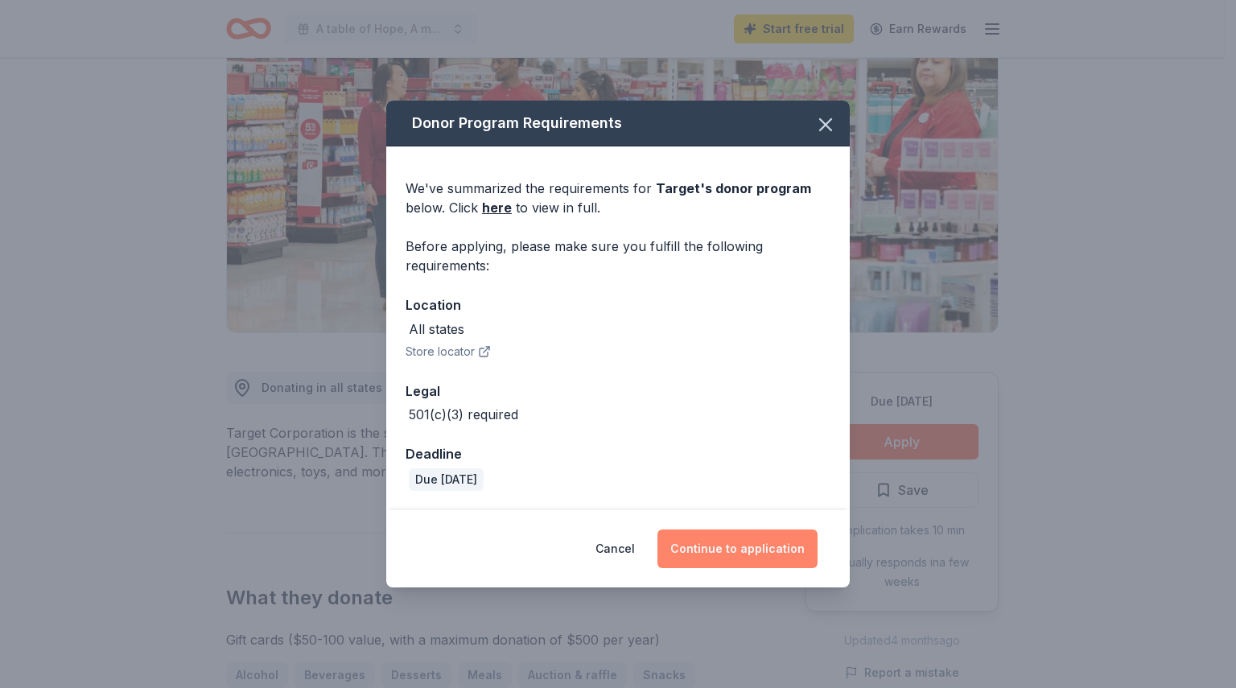
click at [722, 554] on button "Continue to application" at bounding box center [737, 549] width 160 height 39
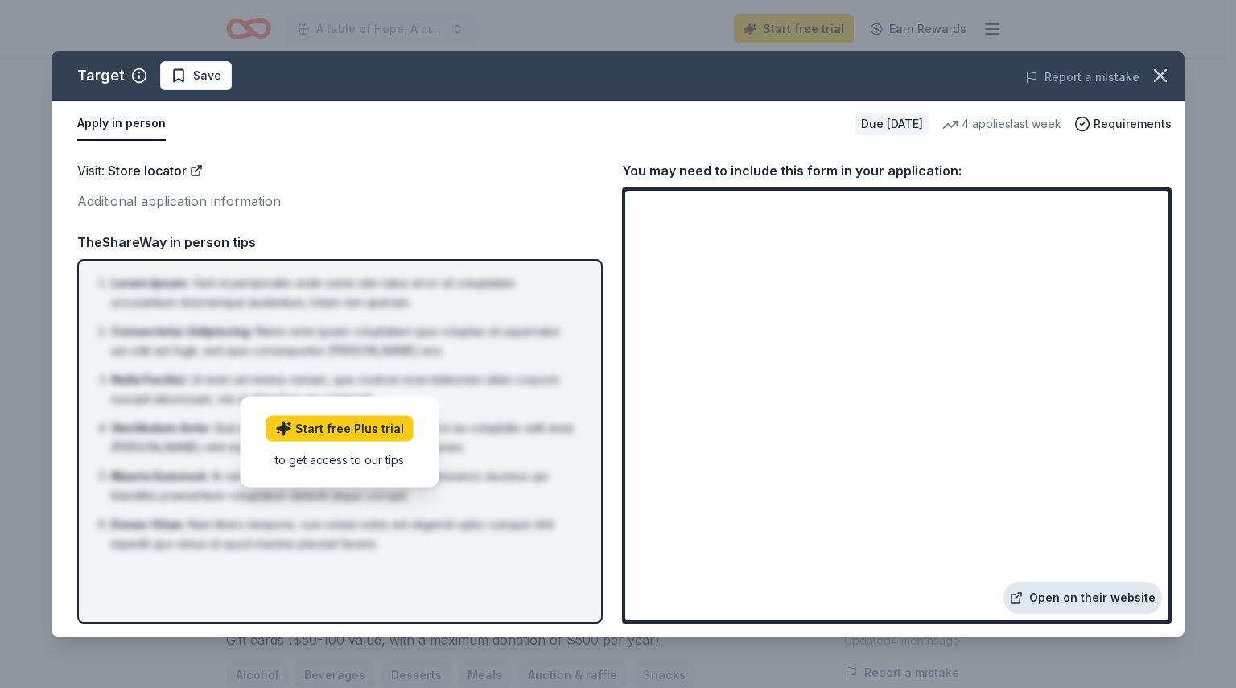
click at [1054, 597] on link "Open on their website" at bounding box center [1083, 598] width 159 height 32
click at [1160, 70] on icon "button" at bounding box center [1160, 75] width 23 height 23
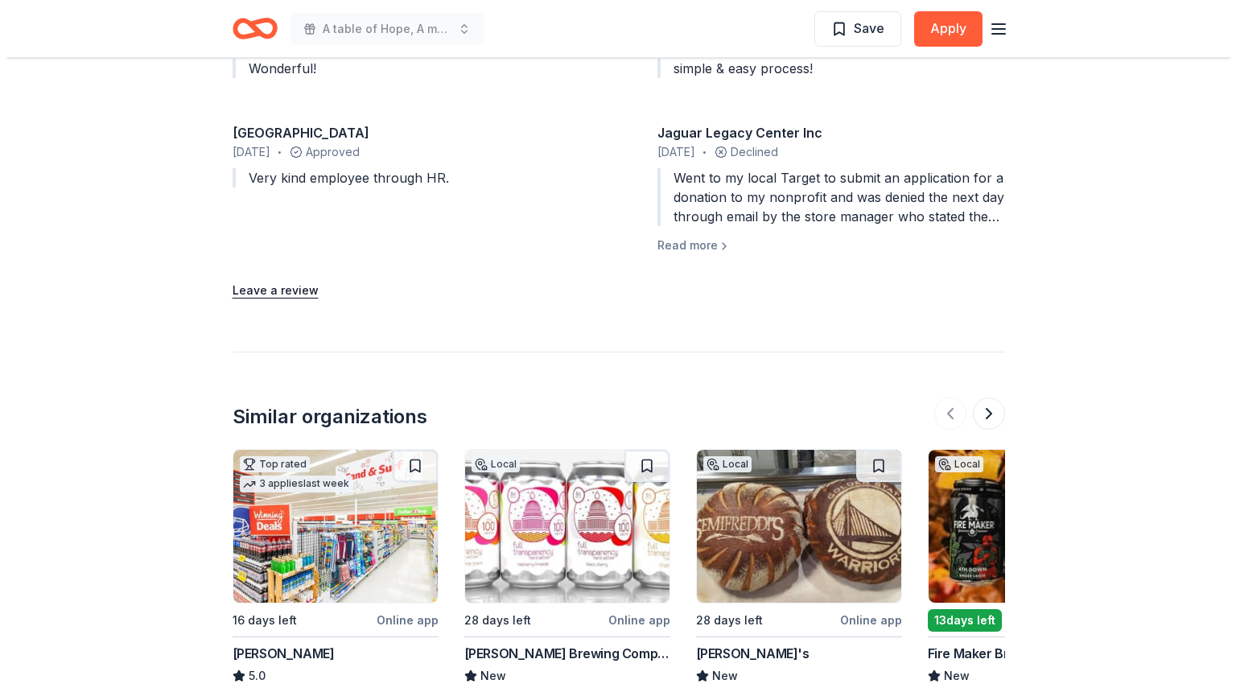
scroll to position [1766, 0]
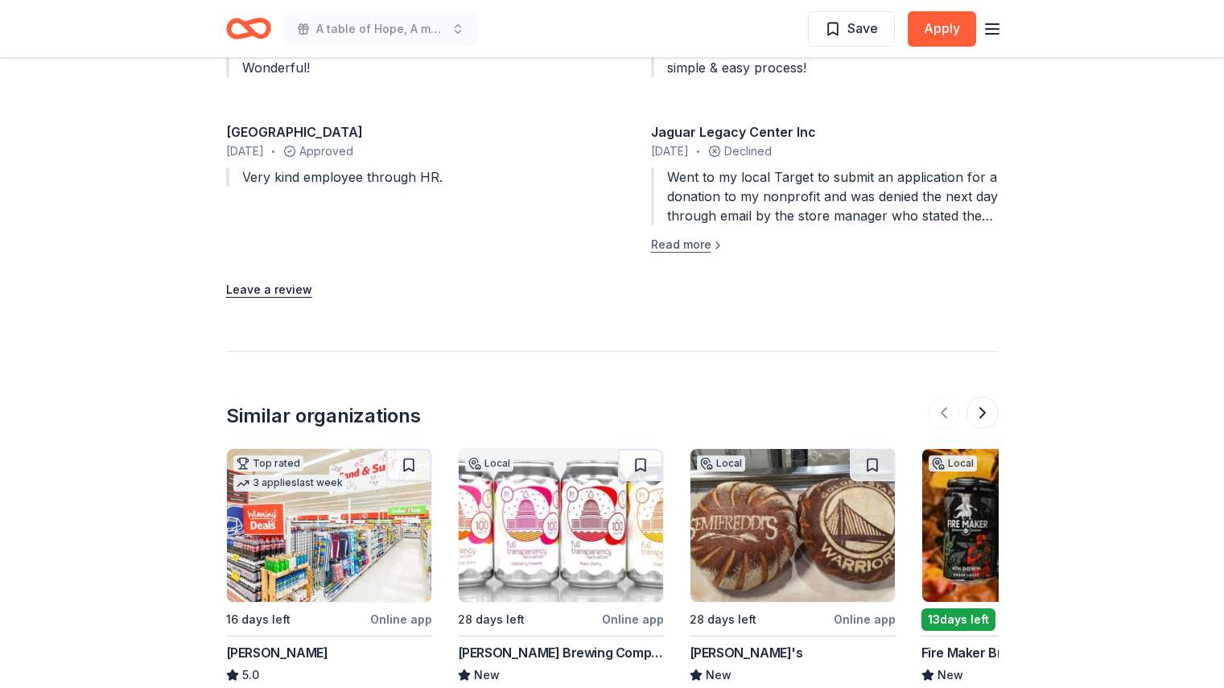
click at [703, 235] on button "Read more" at bounding box center [687, 244] width 73 height 19
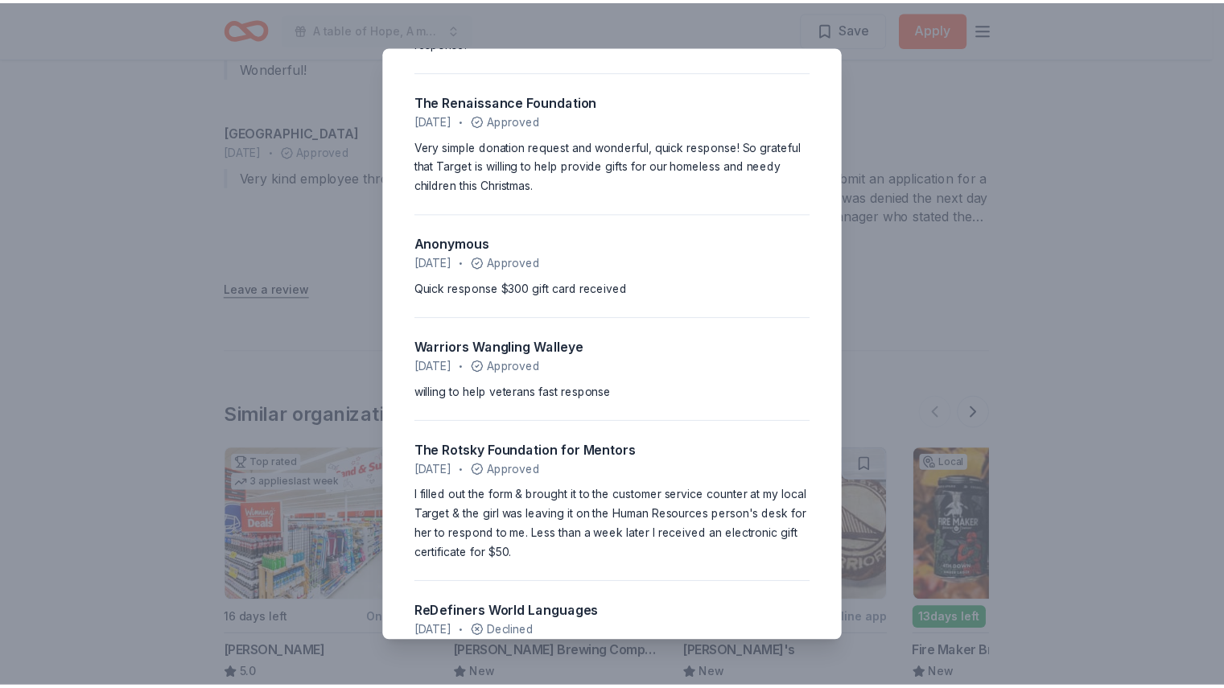
scroll to position [2327, 0]
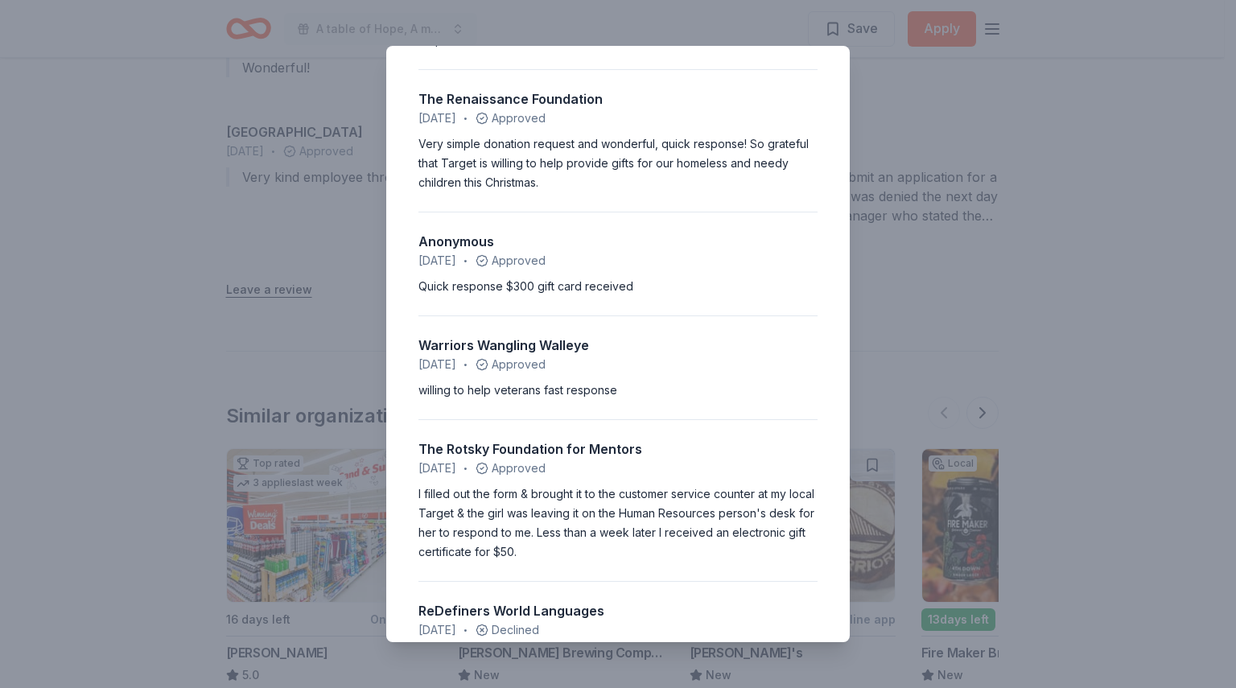
click at [1116, 155] on div "4.2 • 24 reviews Dolce-Foundation August 2025 • Declined I have a non profit fo…" at bounding box center [618, 344] width 1236 height 688
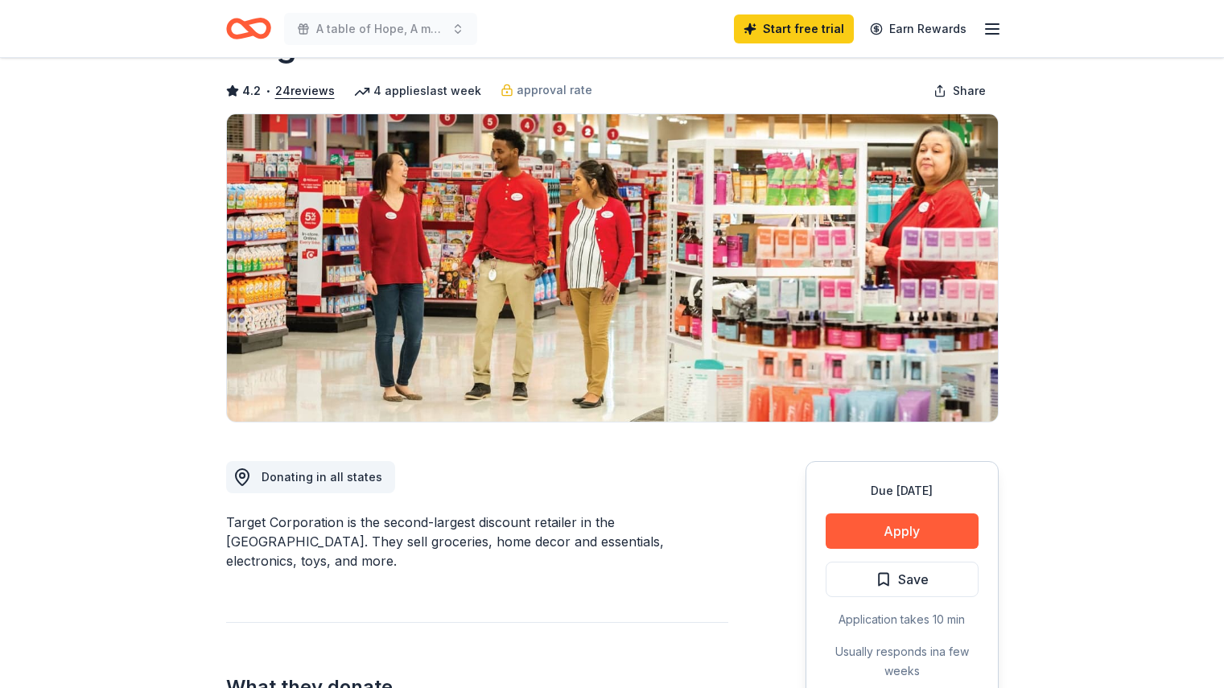
scroll to position [0, 0]
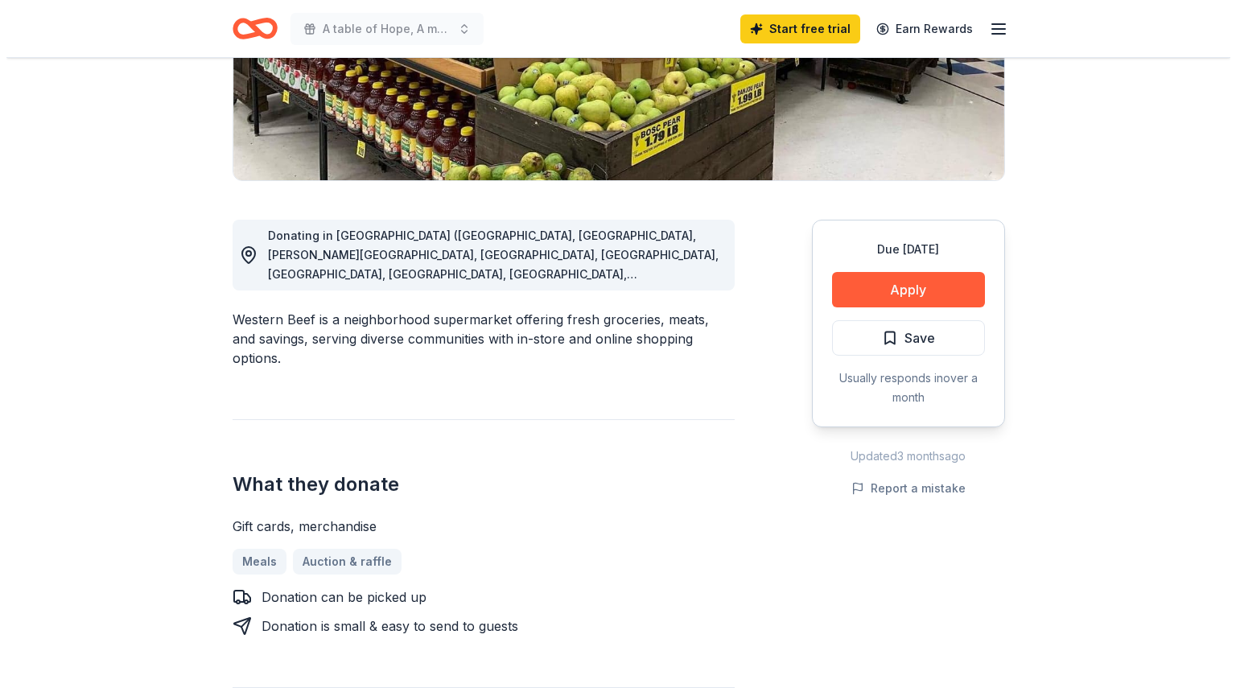
scroll to position [309, 0]
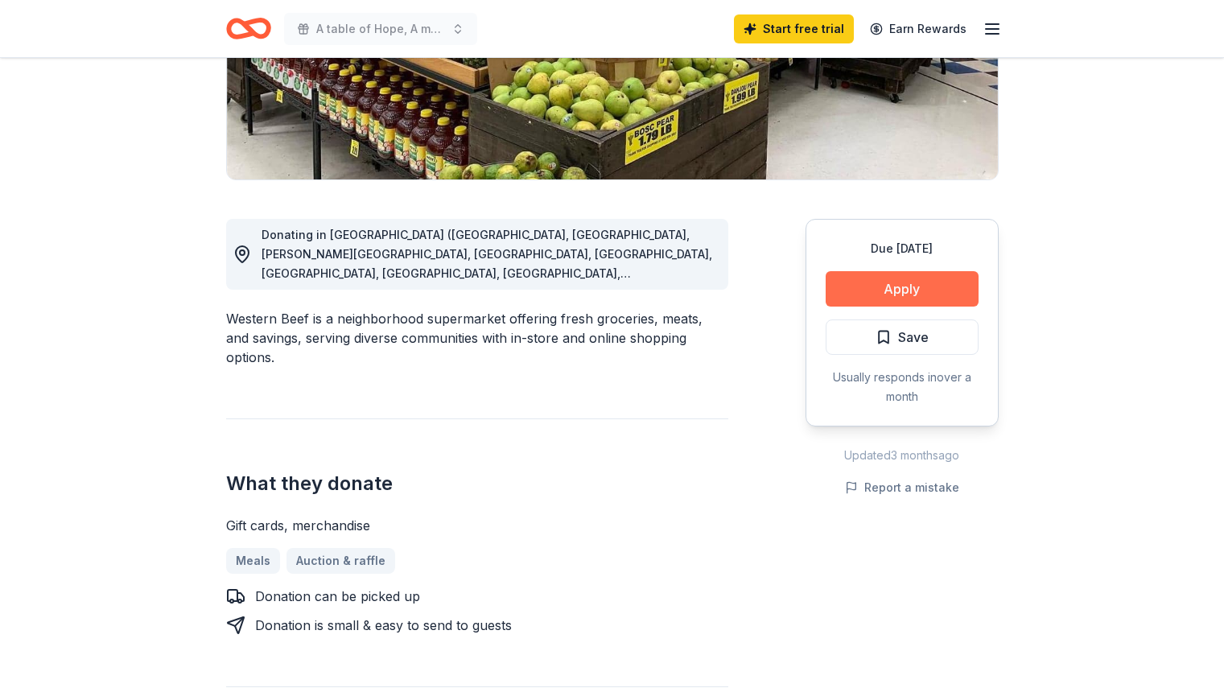
click at [885, 281] on button "Apply" at bounding box center [902, 288] width 153 height 35
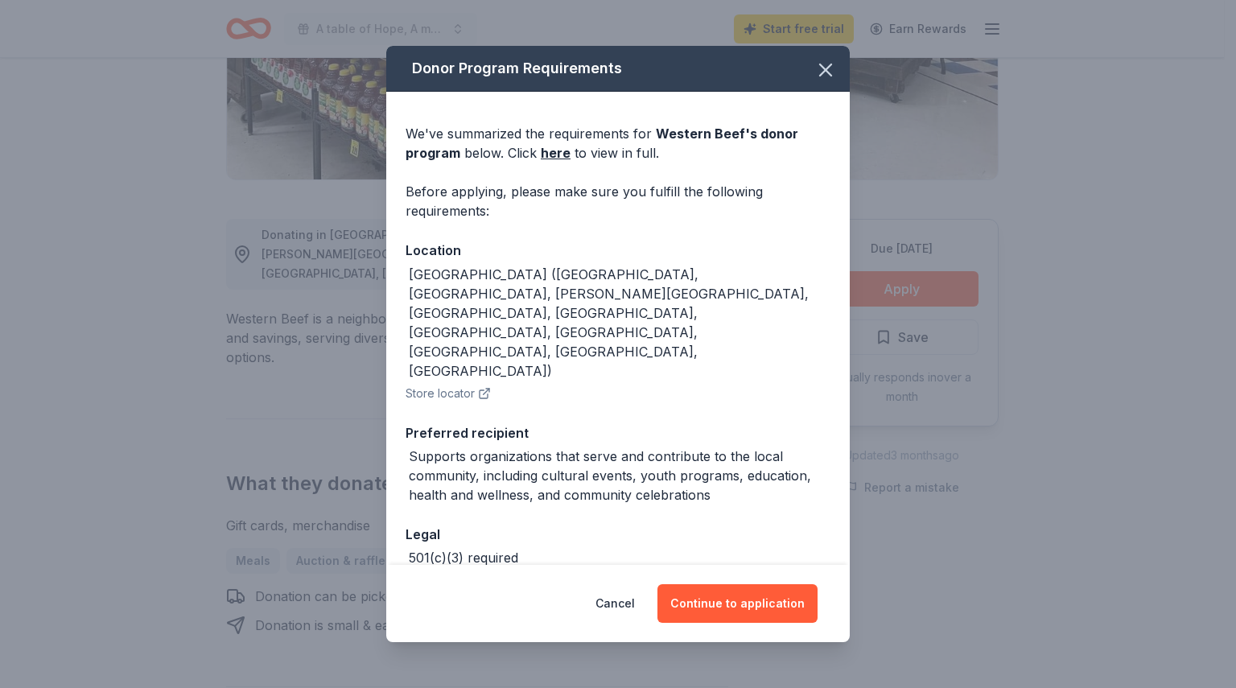
scroll to position [11, 0]
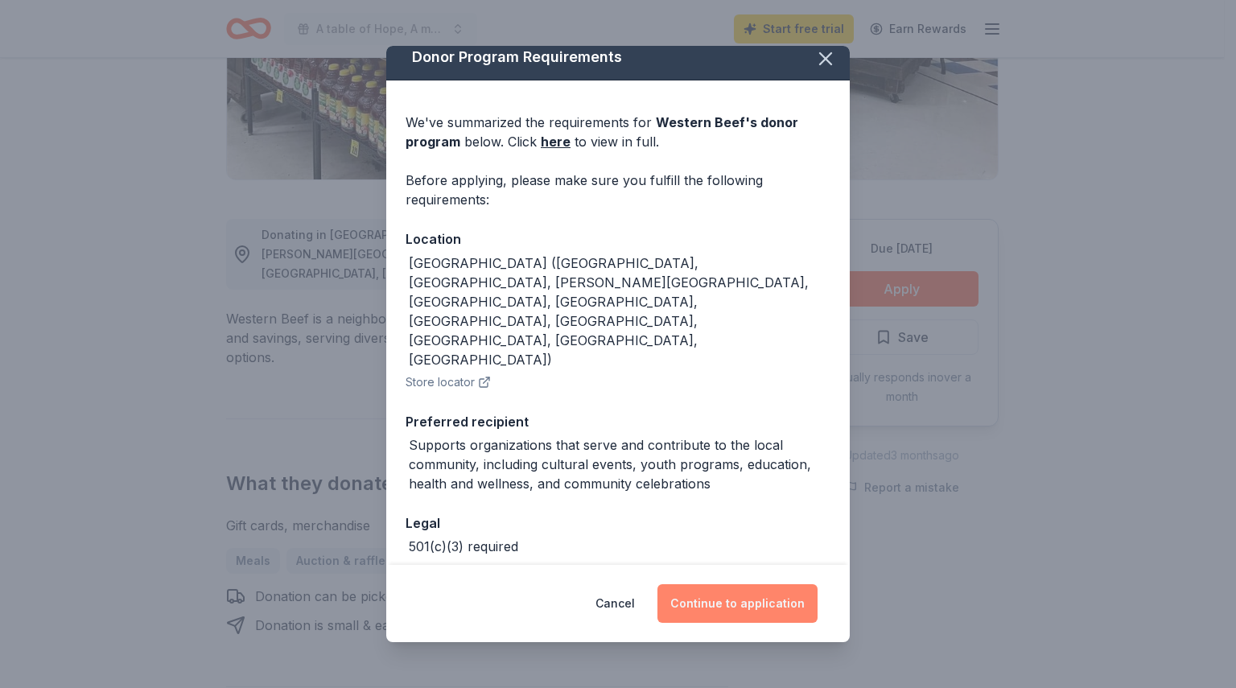
click at [716, 607] on button "Continue to application" at bounding box center [737, 603] width 160 height 39
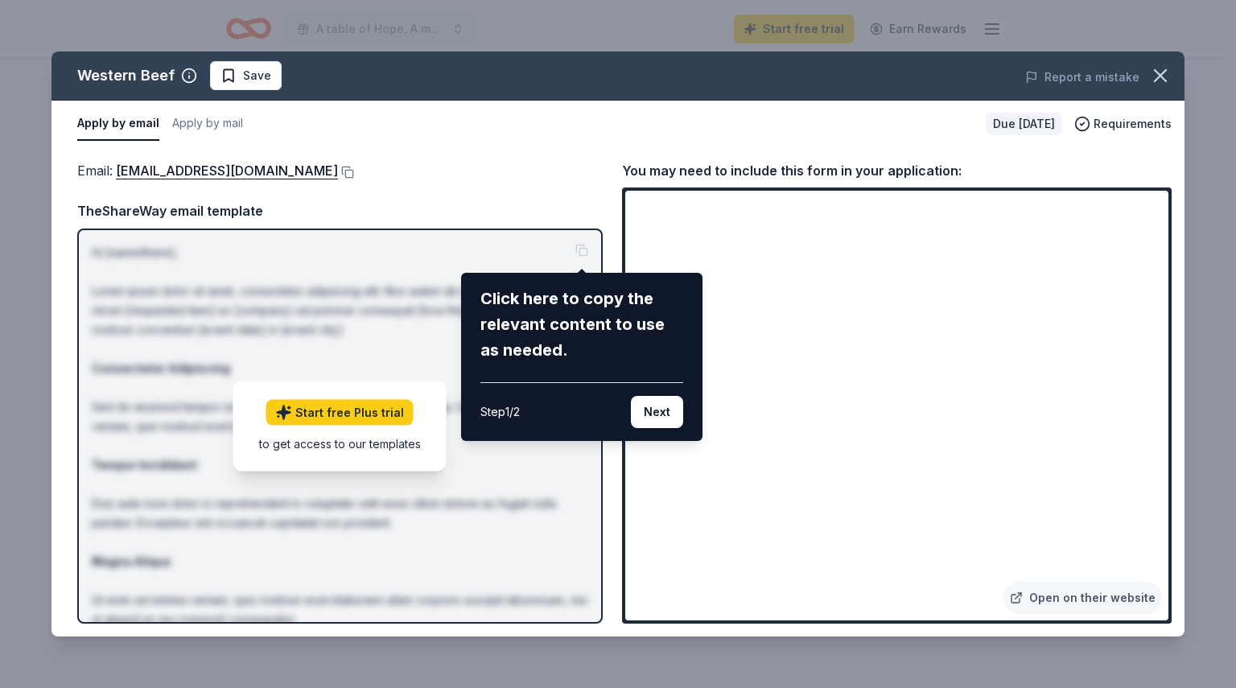
click at [538, 292] on div "Click here to copy the relevant content to use as needed." at bounding box center [581, 324] width 203 height 77
click at [577, 303] on div "Click here to copy the relevant content to use as needed." at bounding box center [581, 324] width 203 height 77
click at [653, 416] on button "Next" at bounding box center [657, 412] width 52 height 32
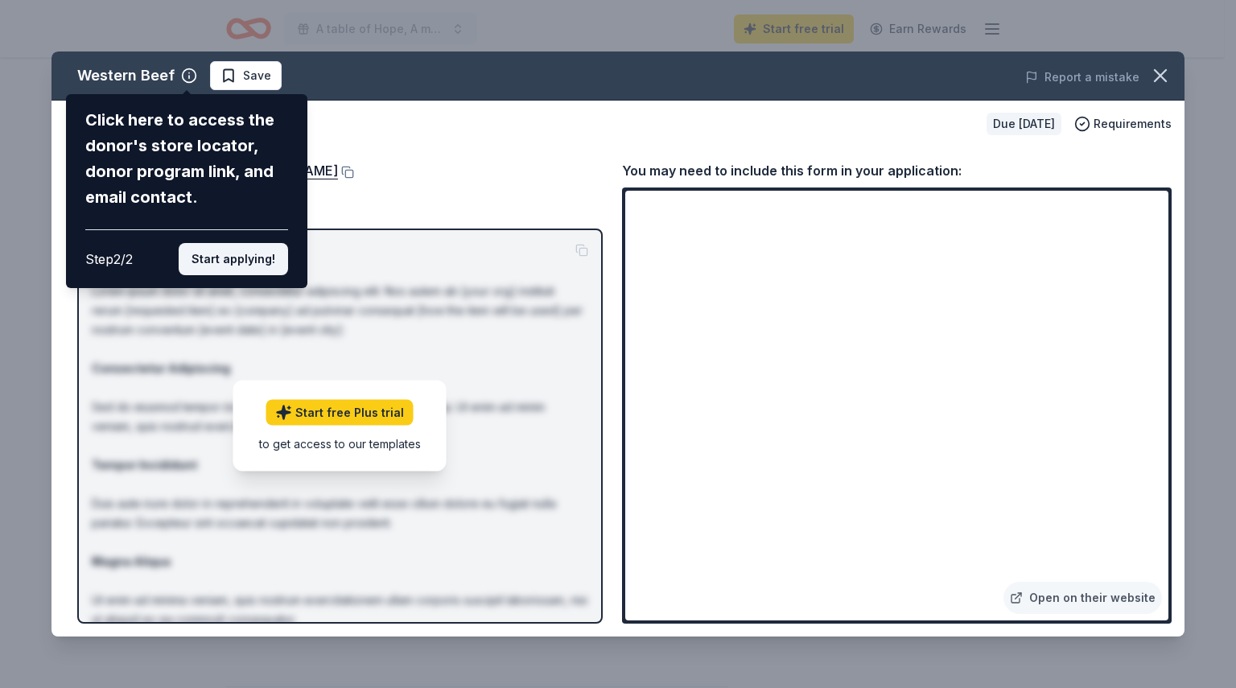
click at [237, 262] on button "Start applying!" at bounding box center [233, 259] width 109 height 32
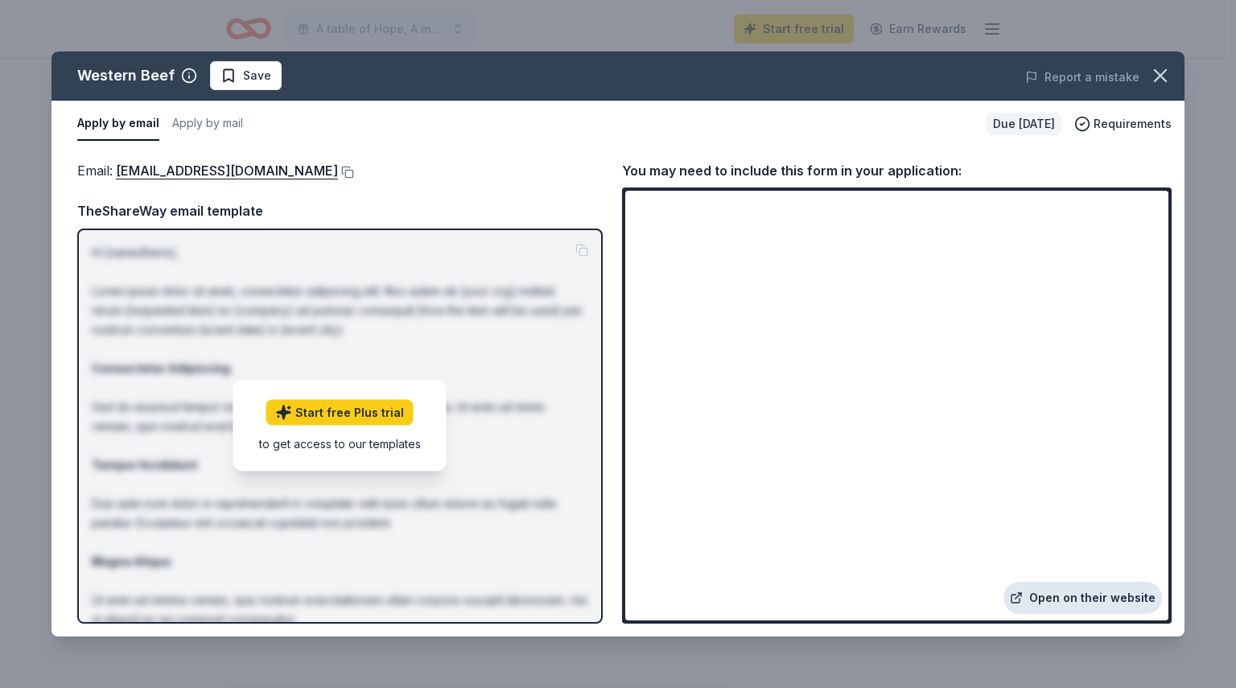
click at [1070, 596] on link "Open on their website" at bounding box center [1083, 598] width 159 height 32
